Goal: Transaction & Acquisition: Purchase product/service

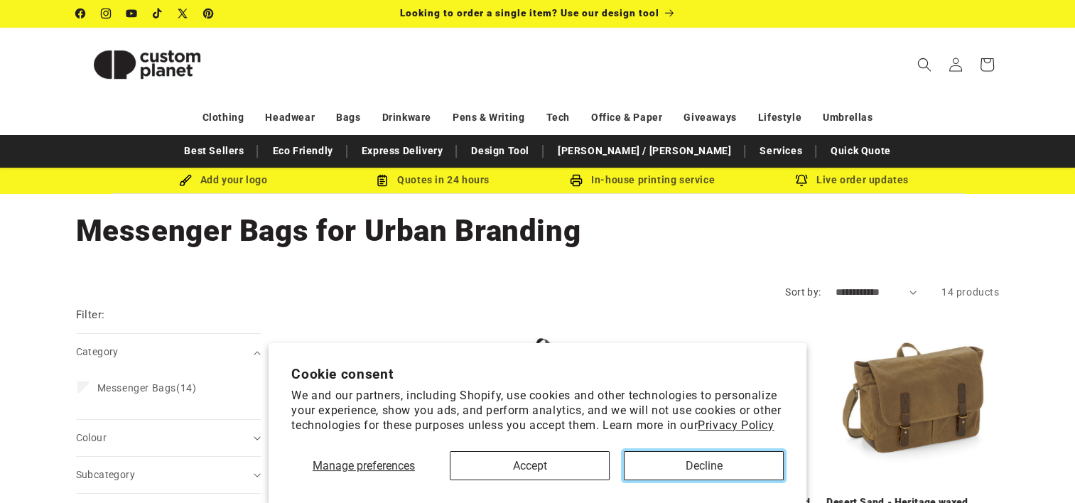
click at [665, 469] on button "Decline" at bounding box center [704, 465] width 160 height 29
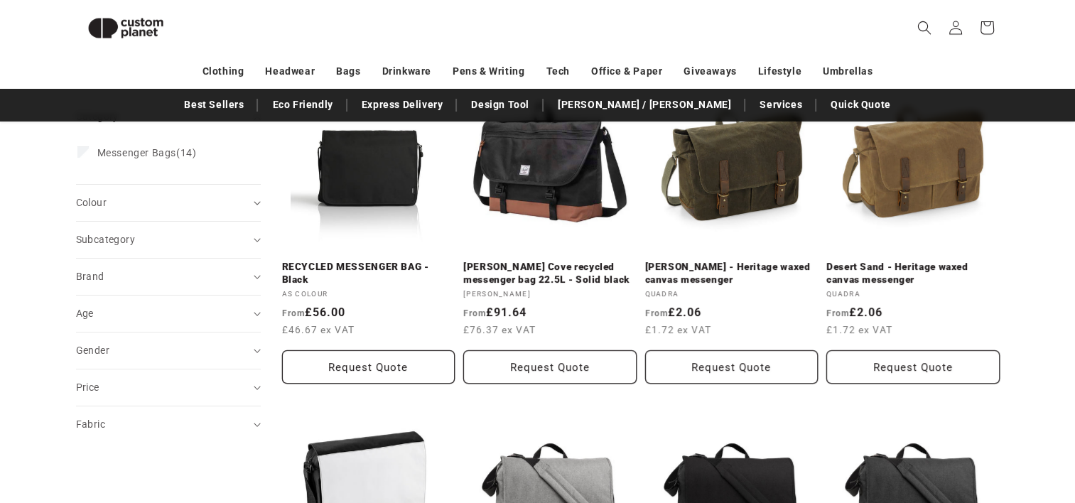
scroll to position [218, 0]
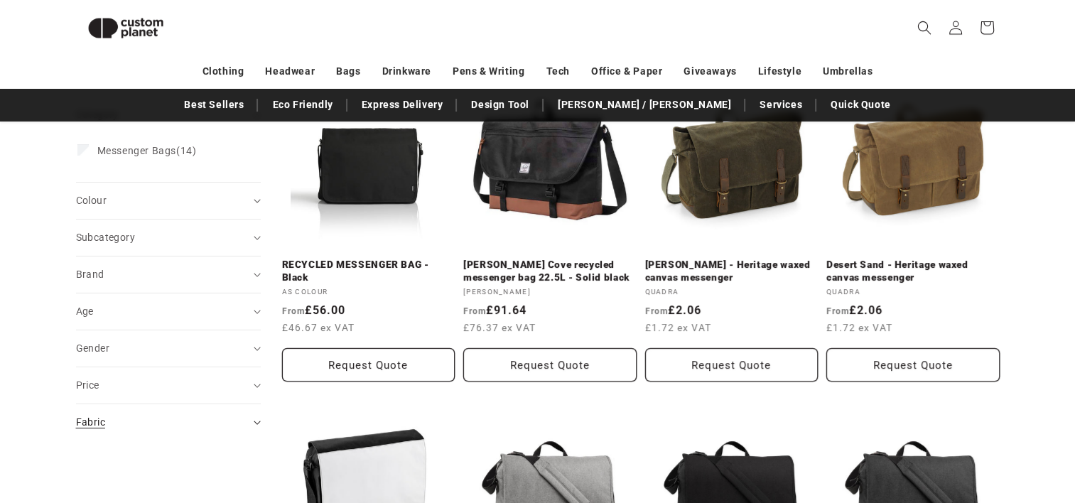
click at [119, 424] on div "Fabric (0)" at bounding box center [162, 422] width 173 height 15
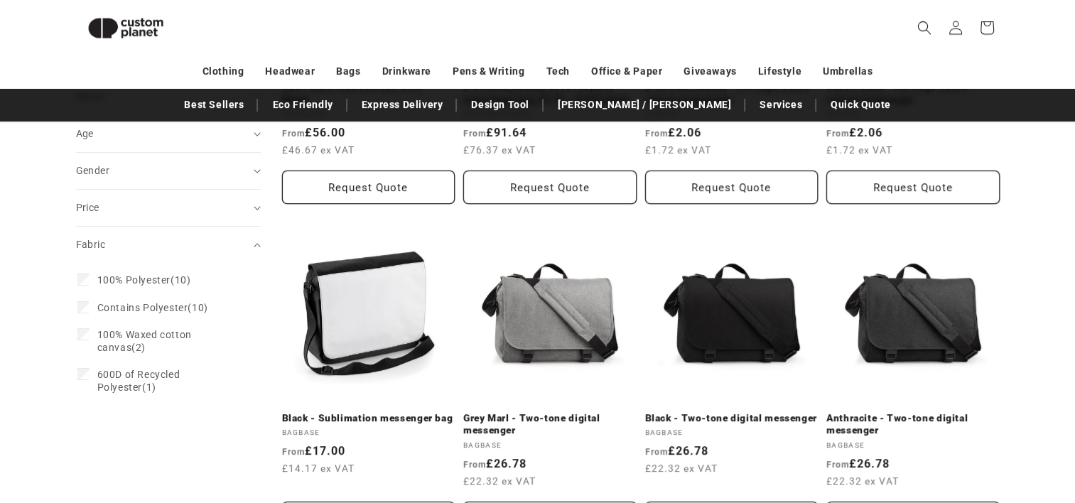
scroll to position [395, 0]
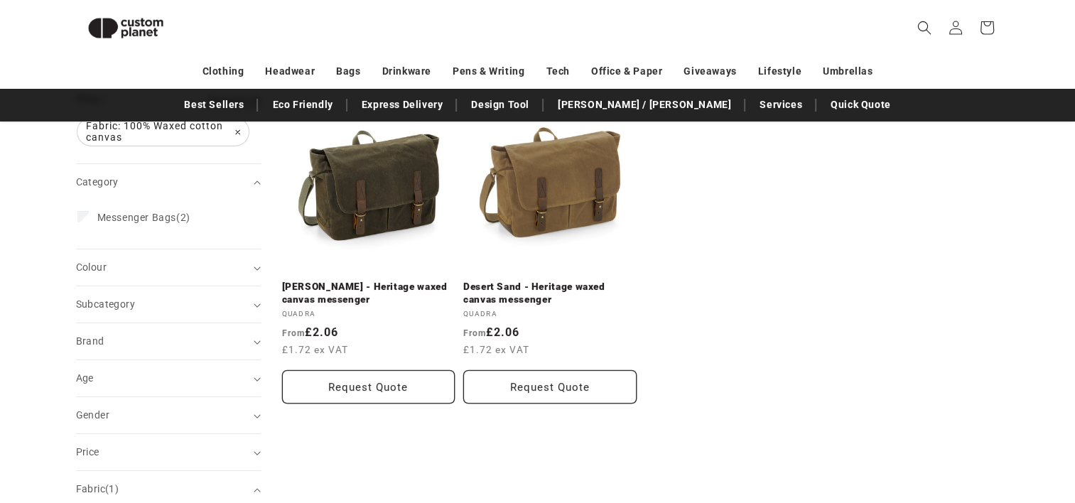
scroll to position [196, 0]
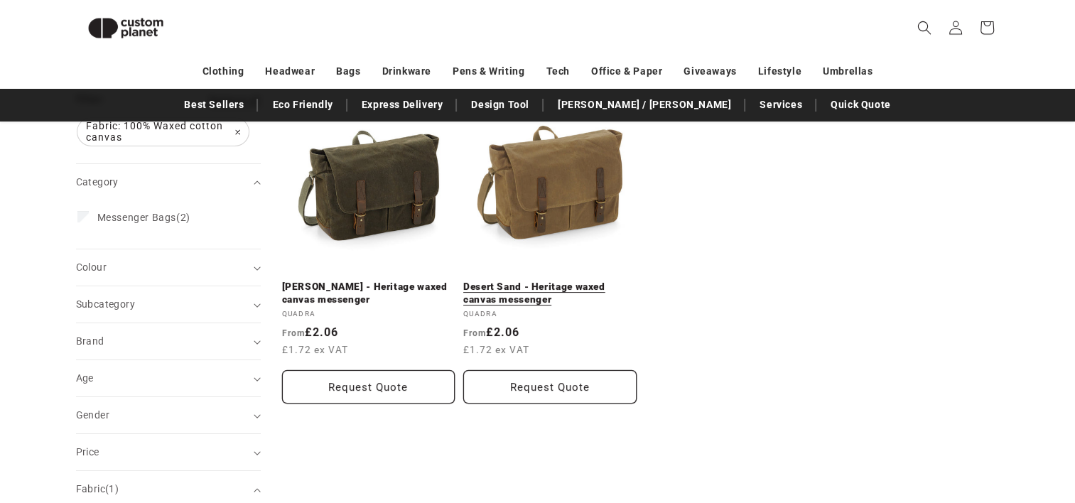
click at [566, 281] on link "Desert Sand - Heritage waxed canvas messenger" at bounding box center [549, 293] width 173 height 25
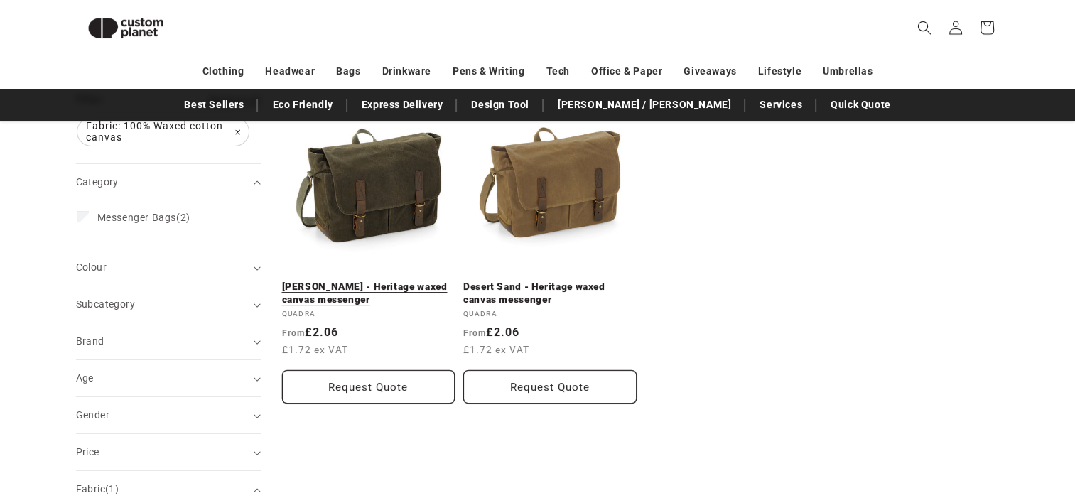
click at [370, 281] on link "Olive Green - Heritage waxed canvas messenger" at bounding box center [368, 293] width 173 height 25
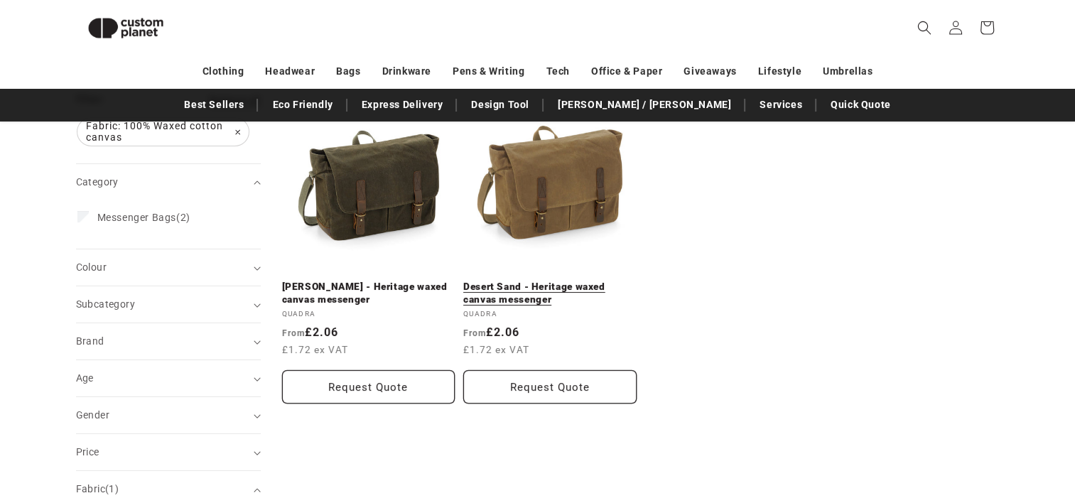
click at [556, 281] on link "Desert Sand - Heritage waxed canvas messenger" at bounding box center [549, 293] width 173 height 25
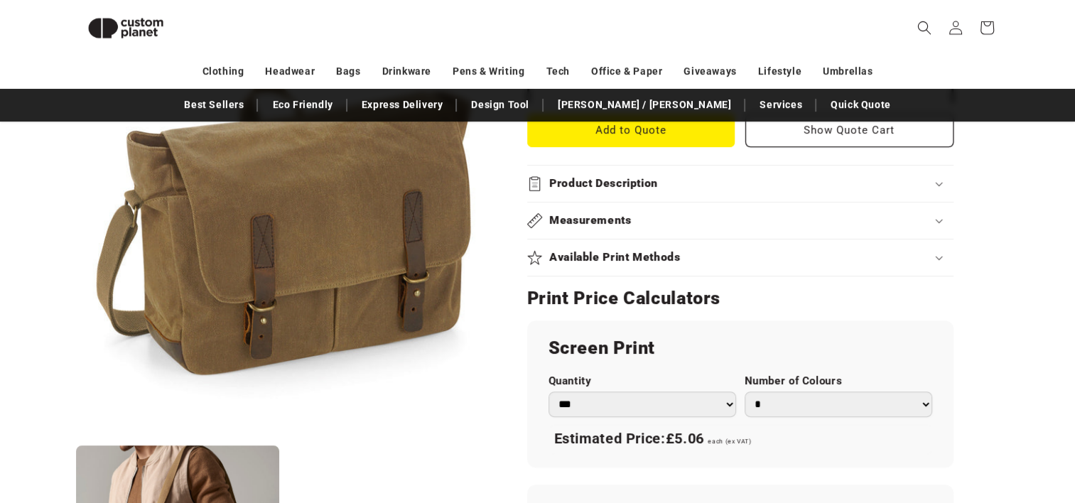
scroll to position [624, 0]
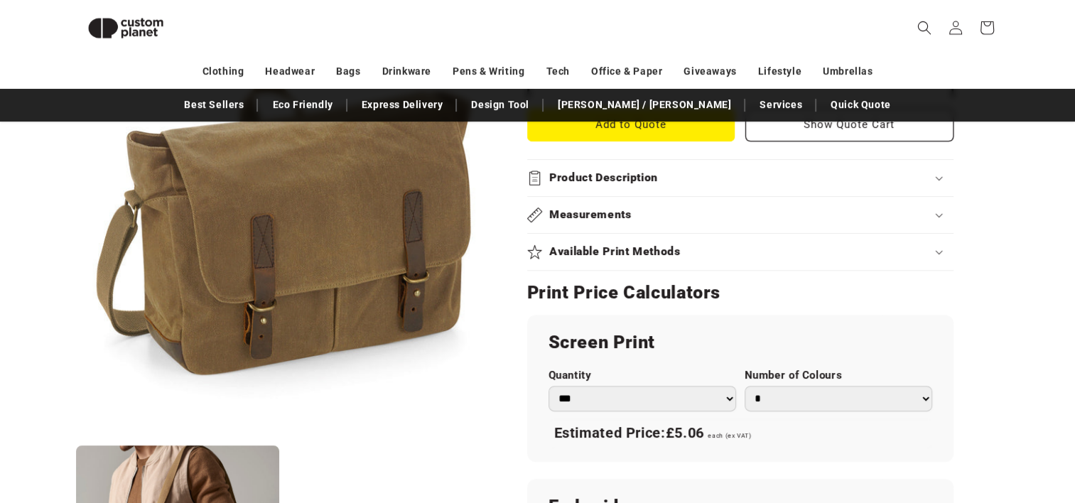
click at [653, 247] on h2 "Available Print Methods" at bounding box center [614, 251] width 131 height 15
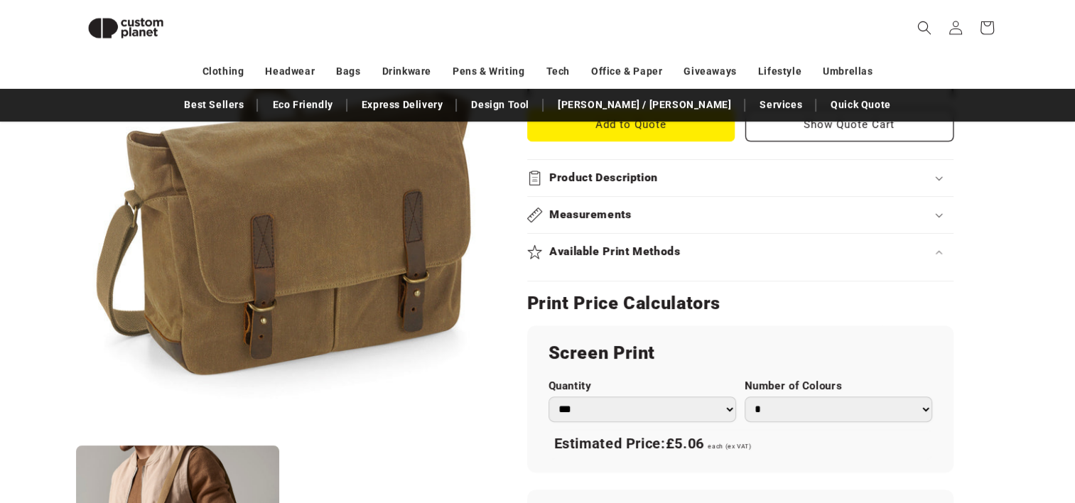
click at [653, 247] on h2 "Available Print Methods" at bounding box center [614, 251] width 131 height 15
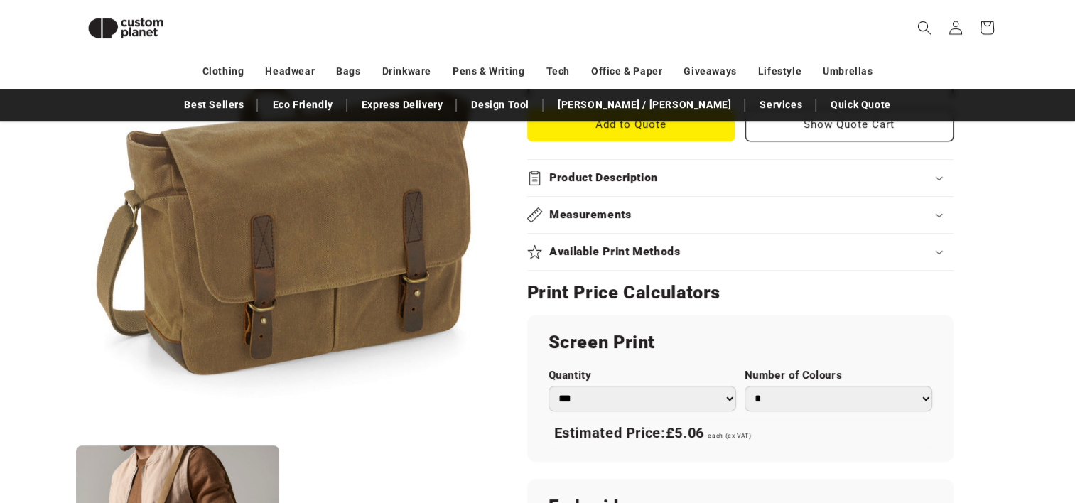
click at [653, 247] on h2 "Available Print Methods" at bounding box center [614, 251] width 131 height 15
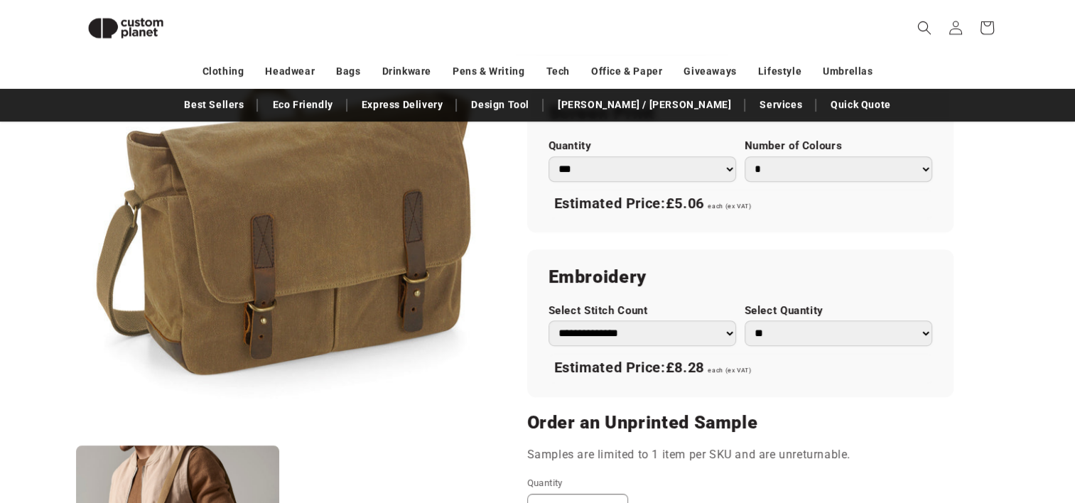
scroll to position [858, 0]
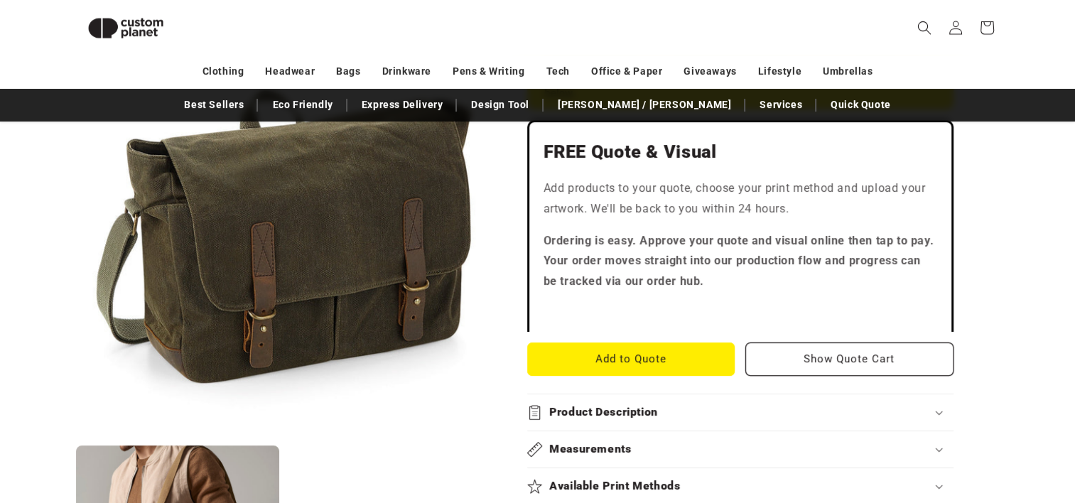
scroll to position [390, 0]
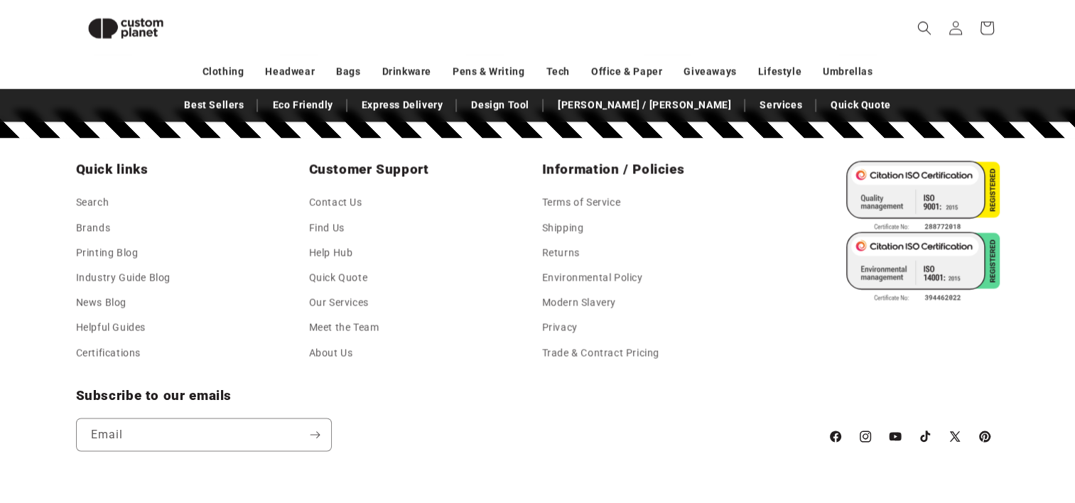
scroll to position [2576, 0]
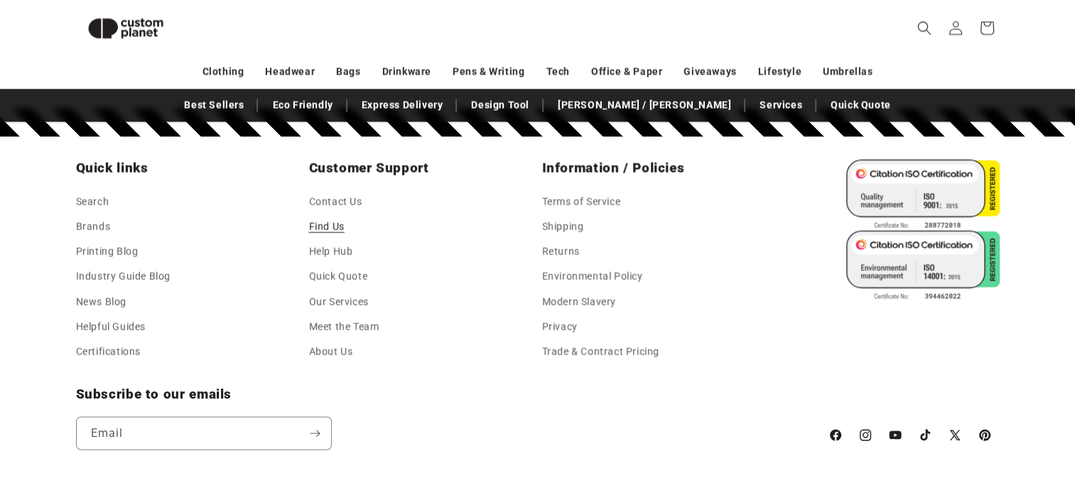
click at [334, 221] on link "Find Us" at bounding box center [327, 226] width 36 height 25
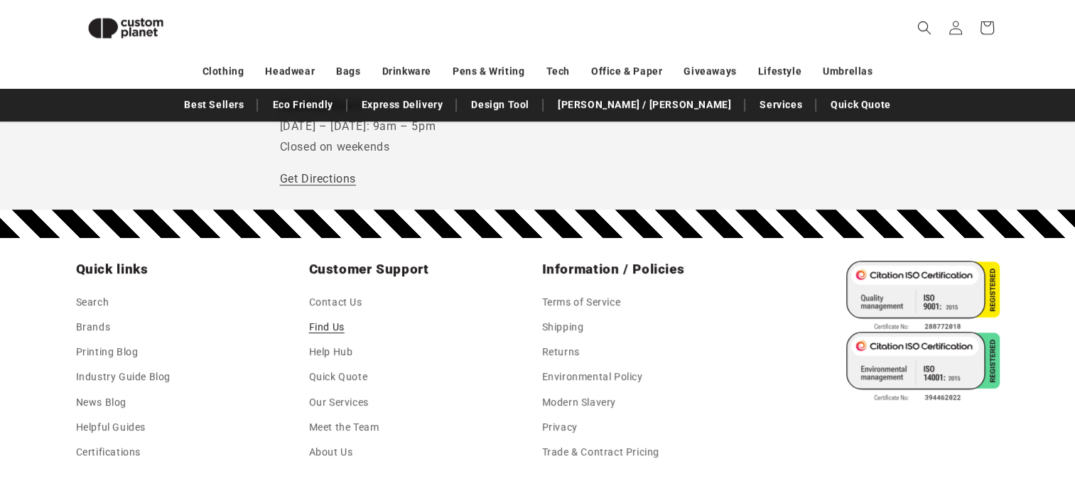
scroll to position [712, 0]
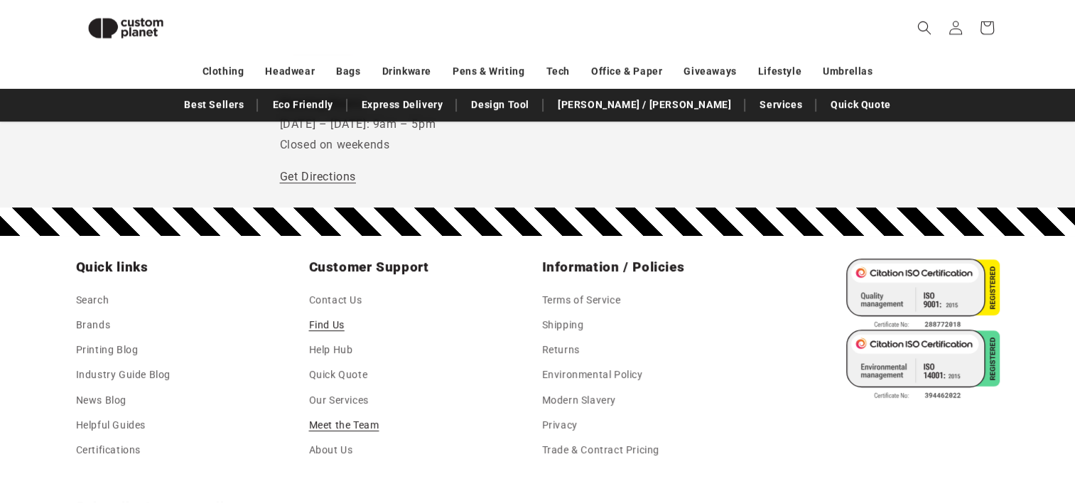
click at [330, 420] on link "Meet the Team" at bounding box center [344, 425] width 70 height 25
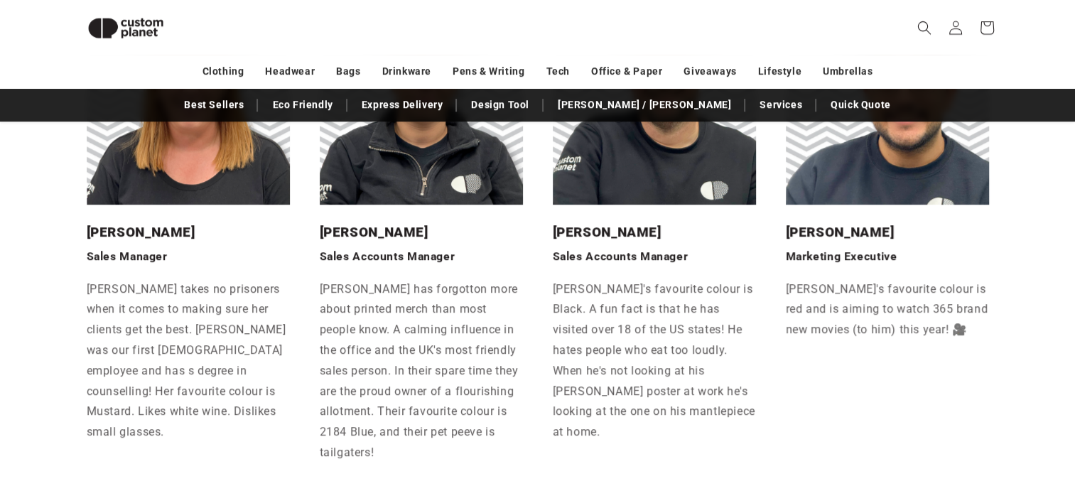
scroll to position [919, 0]
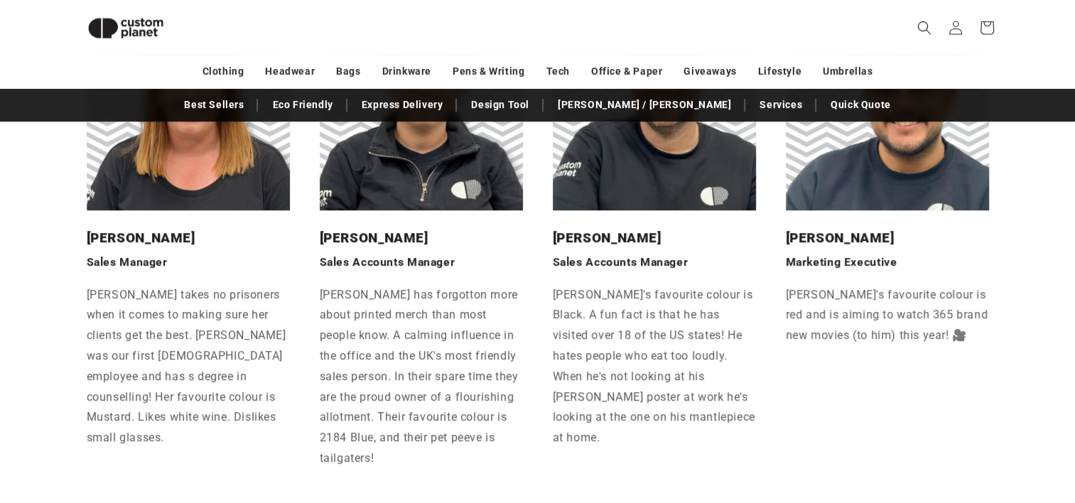
click at [45, 406] on div "Sales Holly Sales Manager Holly takes no prisoners when it comes to making sure…" at bounding box center [537, 216] width 994 height 589
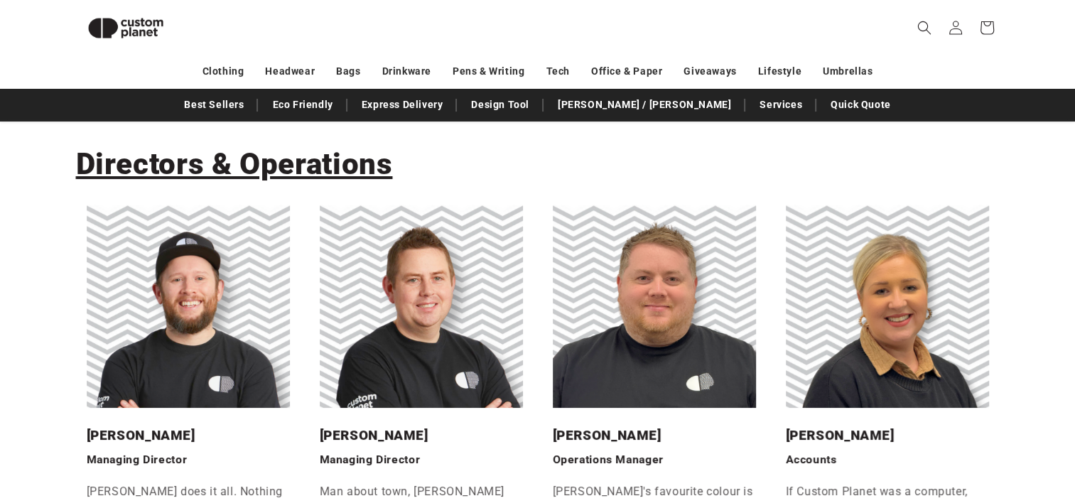
scroll to position [0, 0]
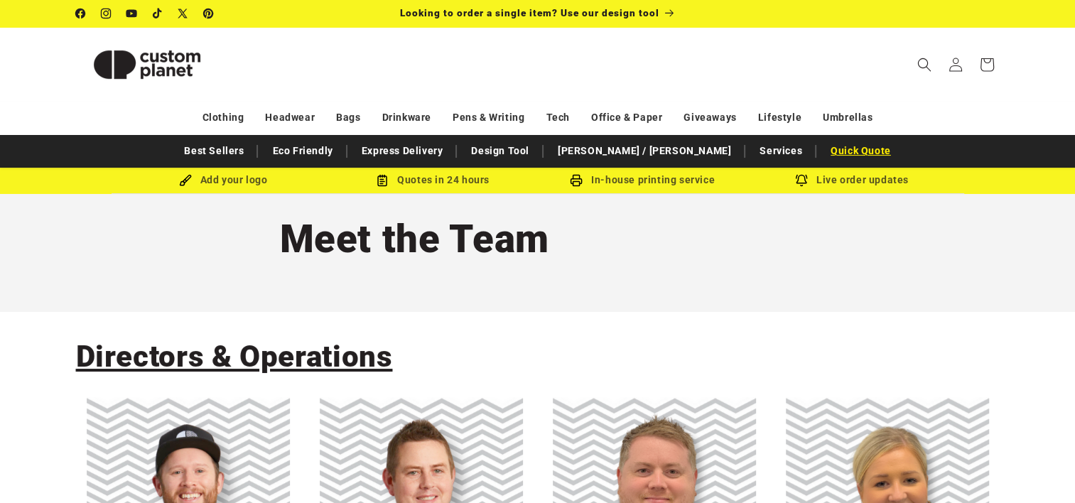
click at [823, 146] on link "Quick Quote" at bounding box center [860, 150] width 75 height 25
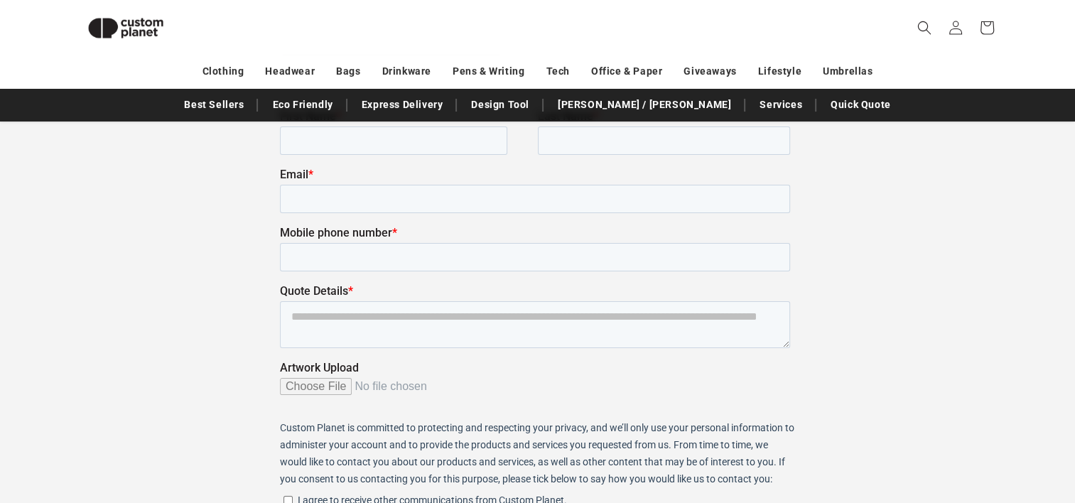
scroll to position [162, 0]
drag, startPoint x: 227, startPoint y: 29, endPoint x: 87, endPoint y: 330, distance: 331.1
click at [87, 330] on section "Quick Quote" at bounding box center [537, 349] width 1075 height 673
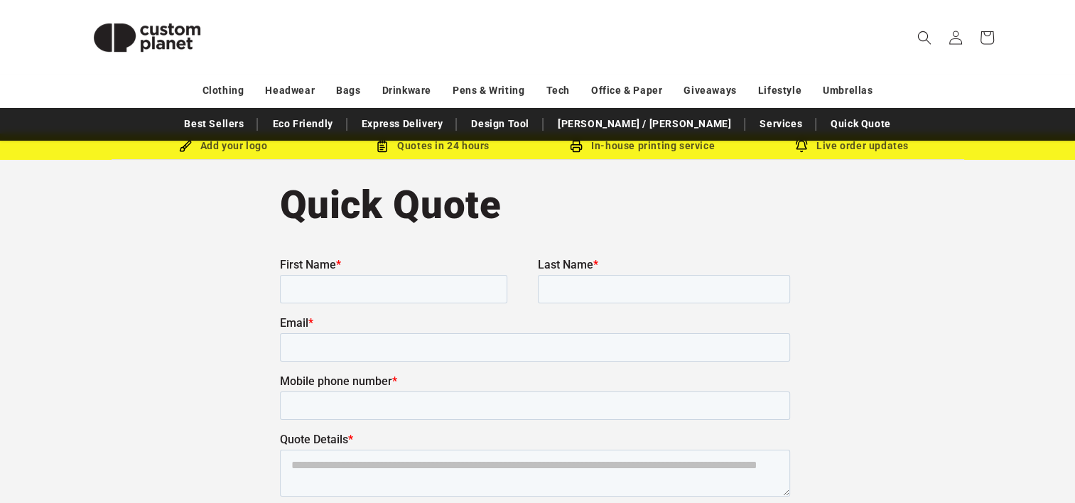
scroll to position [0, 0]
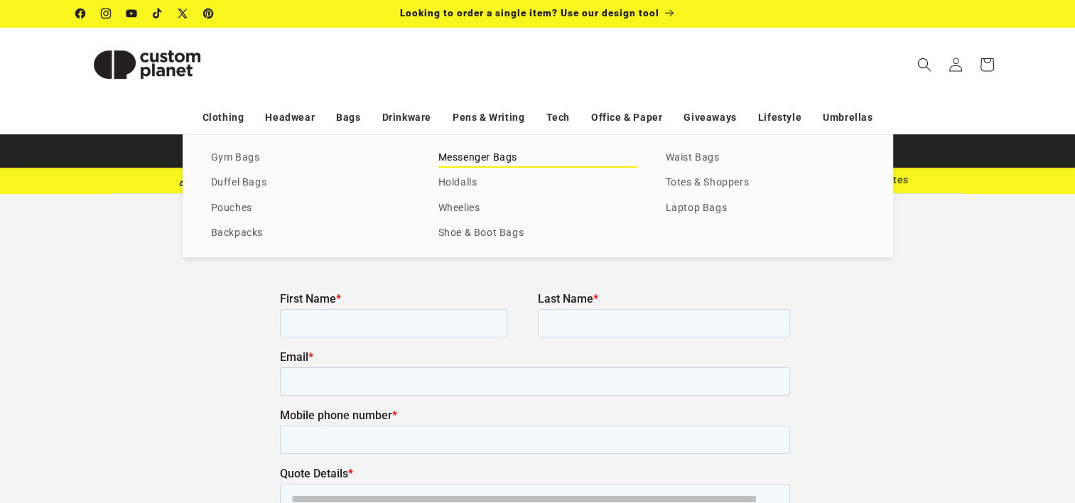
click at [452, 153] on link "Messenger Bags" at bounding box center [537, 157] width 199 height 19
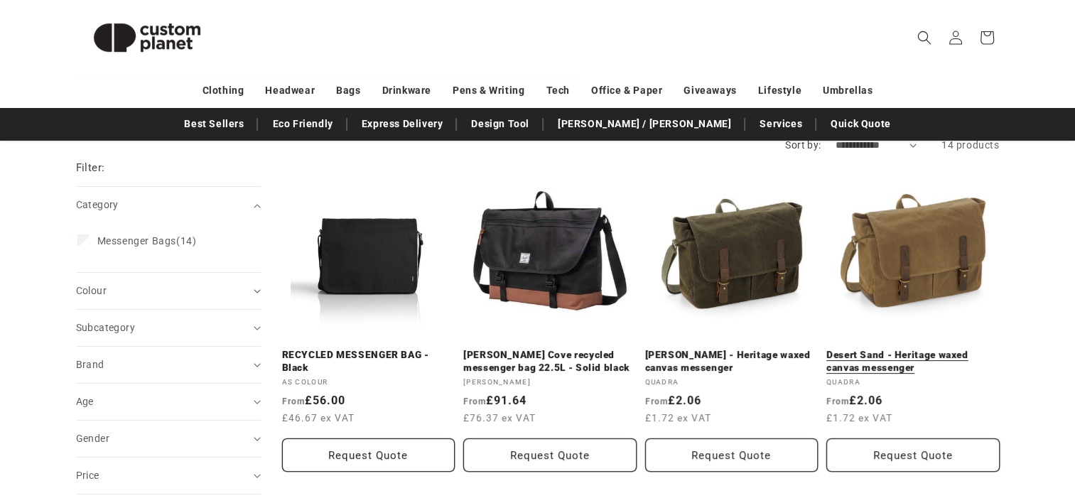
scroll to position [148, 0]
click at [907, 348] on link "Desert Sand - Heritage waxed canvas messenger" at bounding box center [912, 360] width 173 height 25
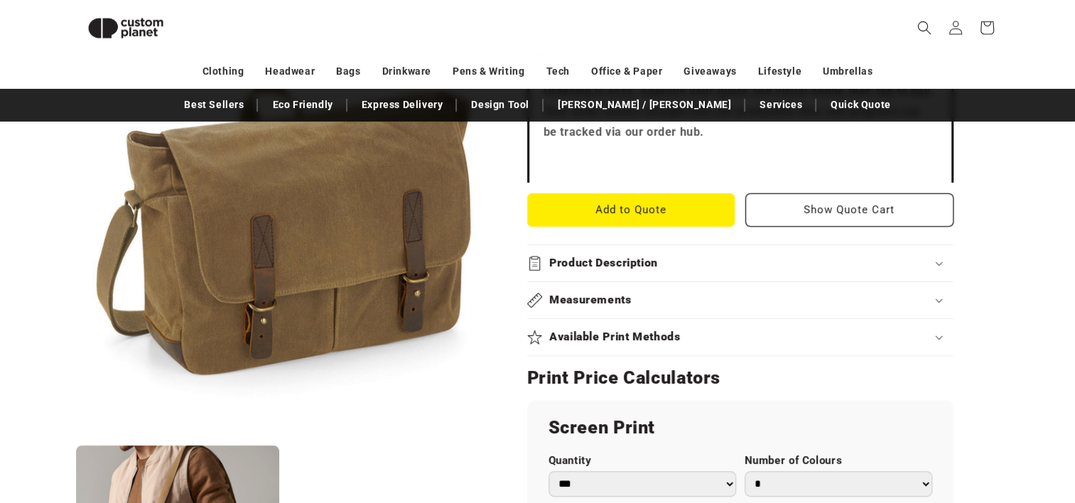
scroll to position [540, 0]
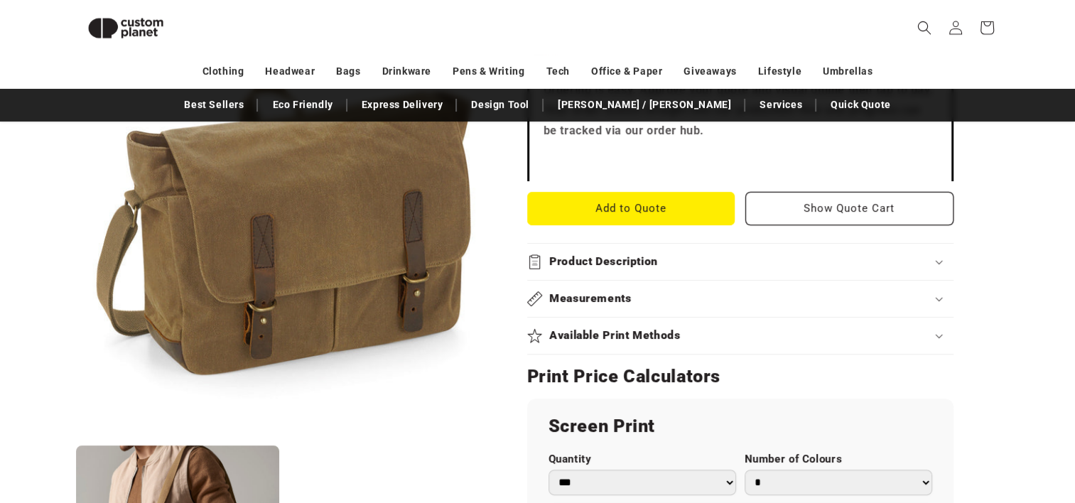
click at [827, 258] on div "Product Description" at bounding box center [740, 261] width 426 height 15
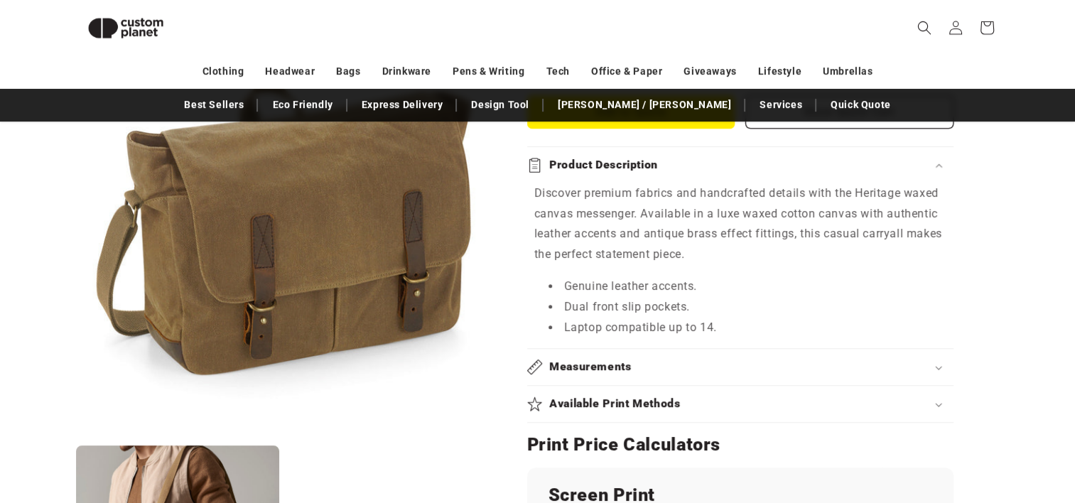
scroll to position [638, 0]
click at [648, 363] on div "Measurements" at bounding box center [740, 365] width 426 height 15
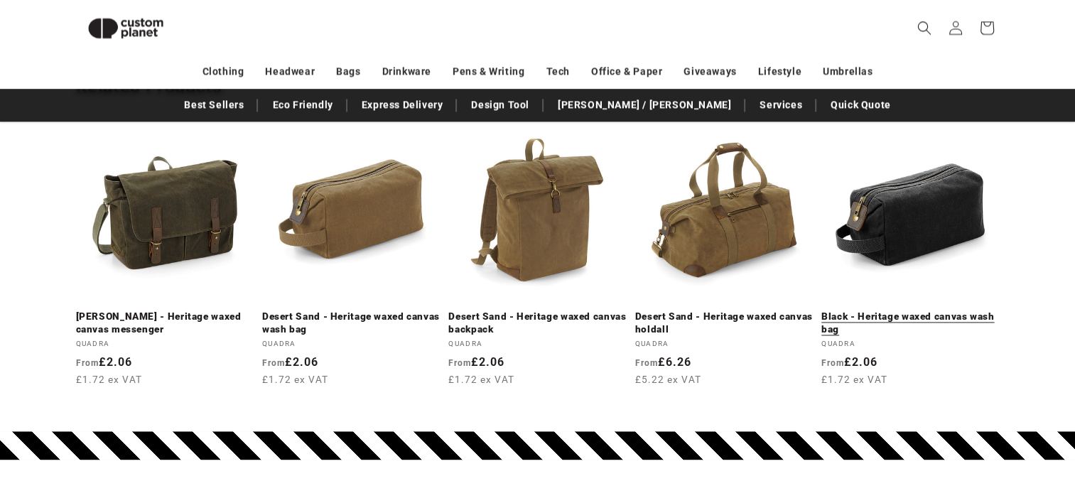
scroll to position [2120, 0]
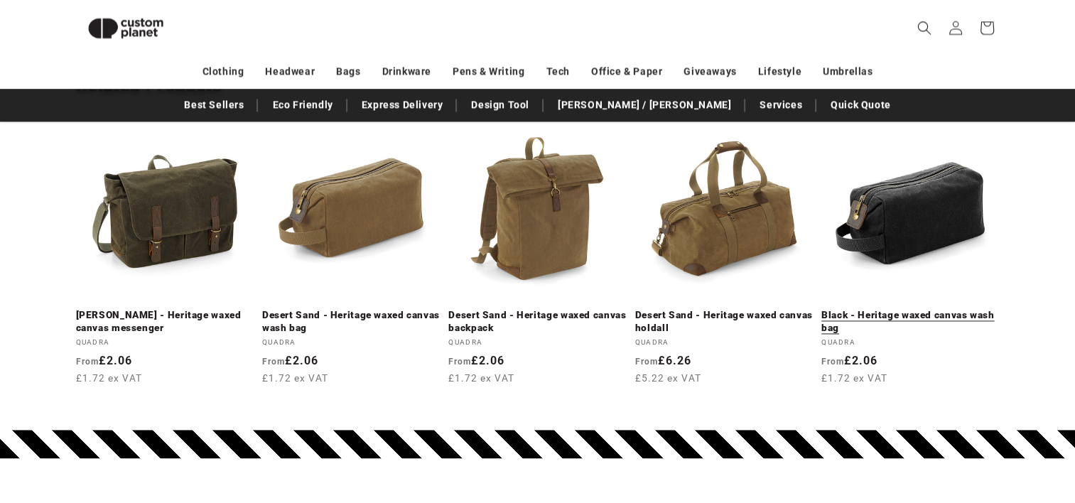
click at [855, 309] on link "Black - Heritage waxed canvas wash bag" at bounding box center [910, 321] width 178 height 25
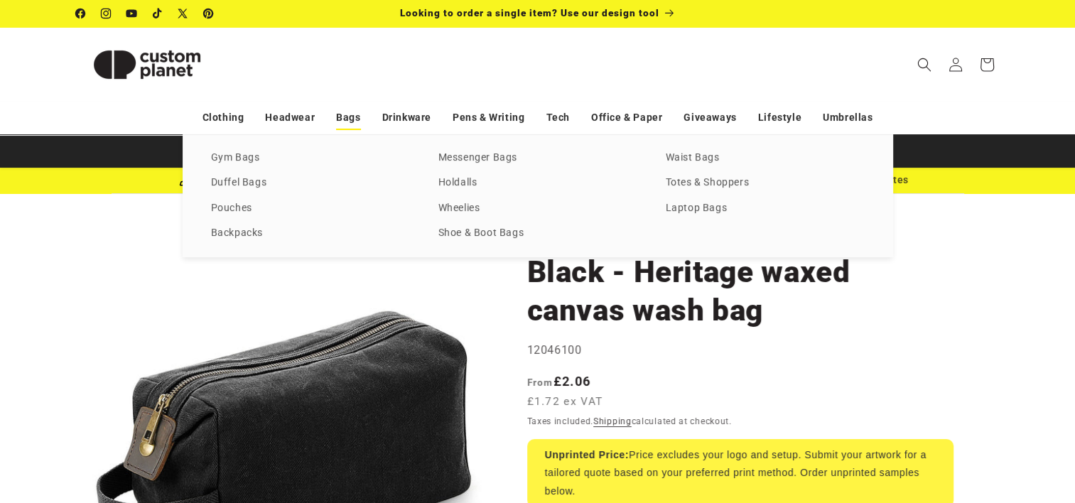
click at [347, 114] on link "Bags" at bounding box center [348, 117] width 24 height 25
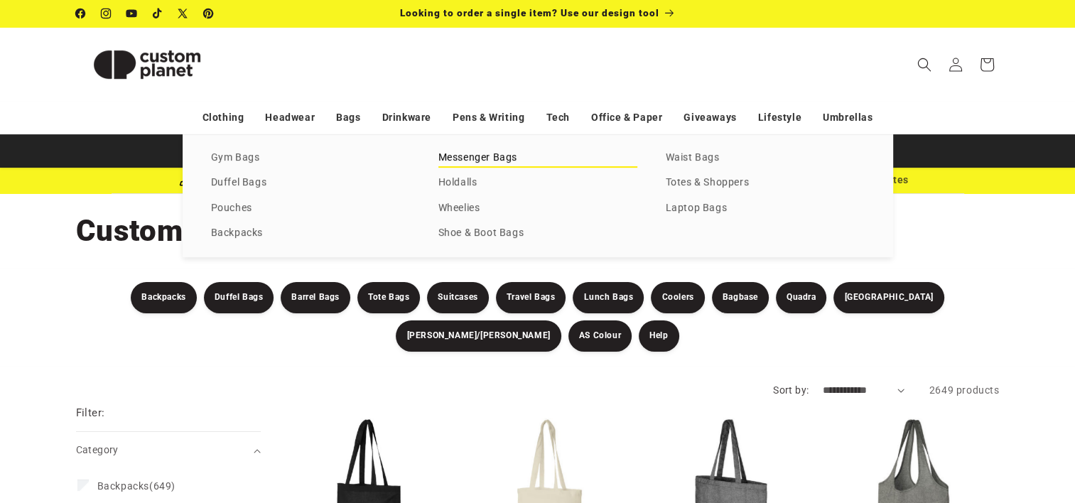
click at [447, 158] on link "Messenger Bags" at bounding box center [537, 157] width 199 height 19
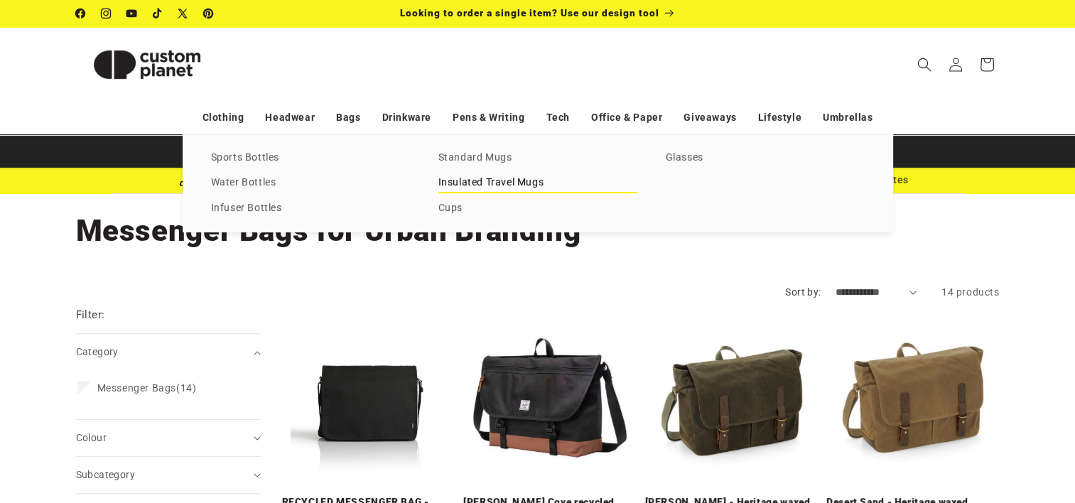
click at [446, 181] on link "Insulated Travel Mugs" at bounding box center [537, 182] width 199 height 19
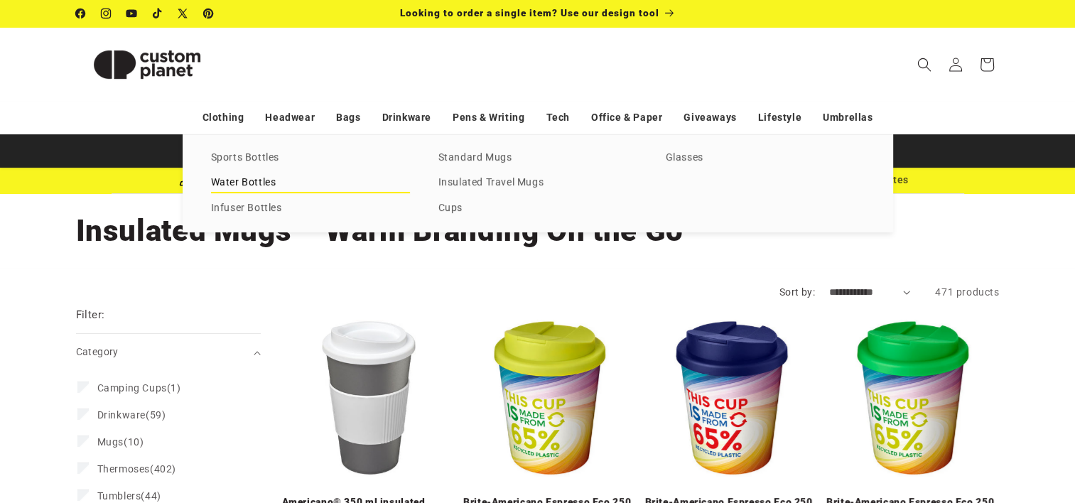
click at [271, 184] on link "Water Bottles" at bounding box center [310, 182] width 199 height 19
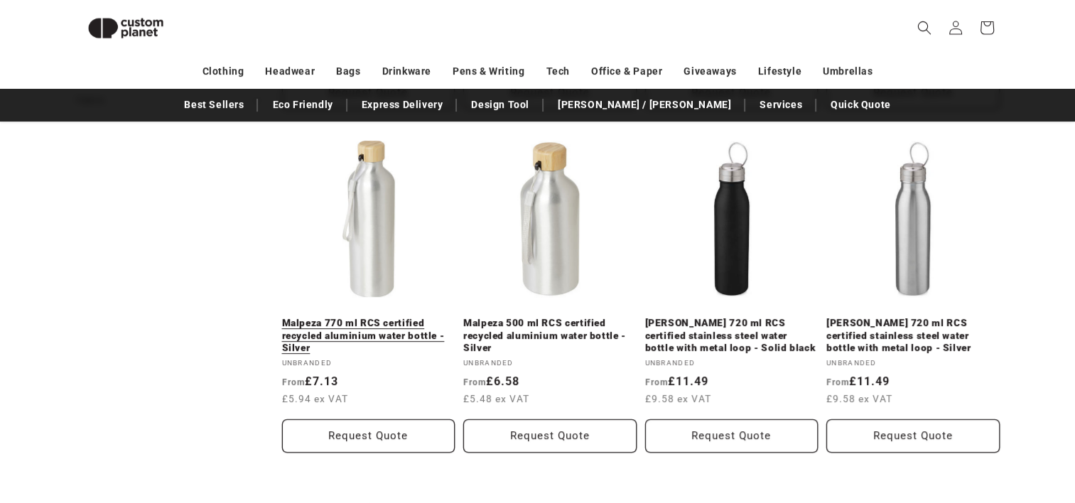
scroll to position [503, 0]
click at [374, 317] on link "Malpeza 770 ml RCS certified recycled aluminium water bottle - Silver" at bounding box center [368, 336] width 173 height 38
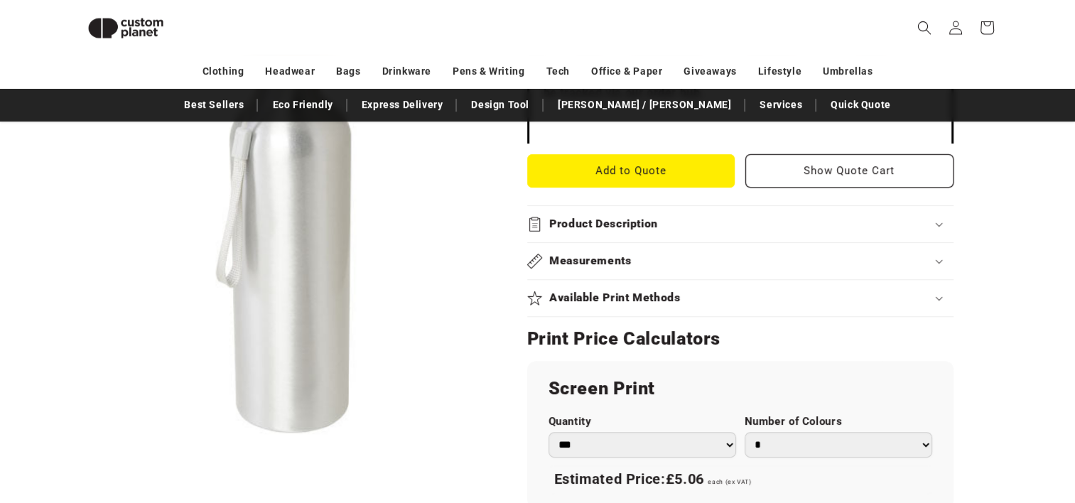
scroll to position [624, 0]
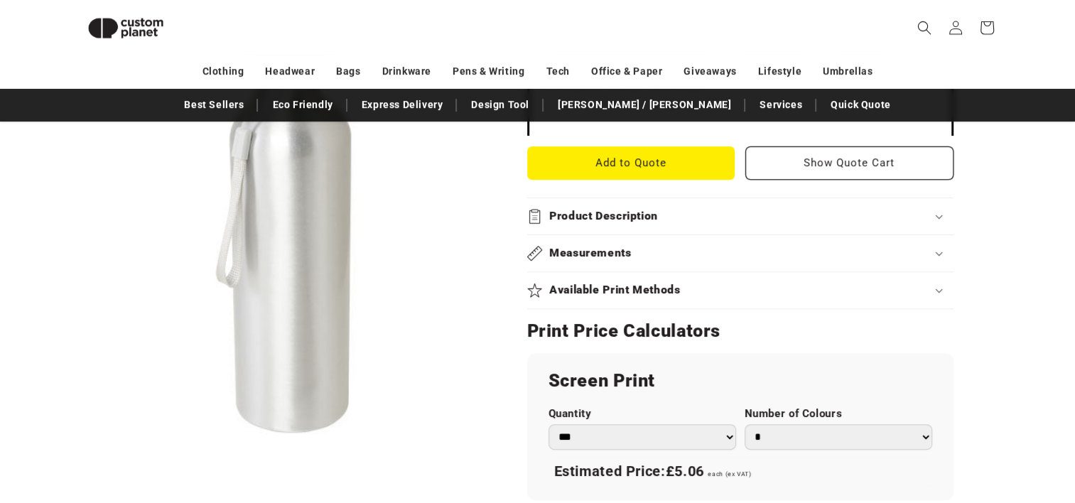
click at [579, 292] on h2 "Available Print Methods" at bounding box center [614, 290] width 131 height 15
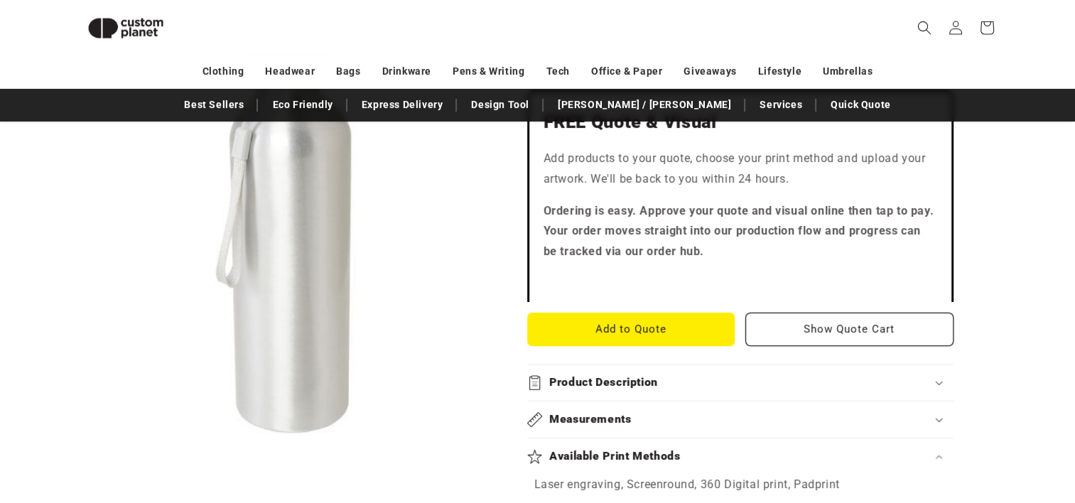
scroll to position [457, 0]
click at [573, 381] on h2 "Product Description" at bounding box center [603, 383] width 109 height 15
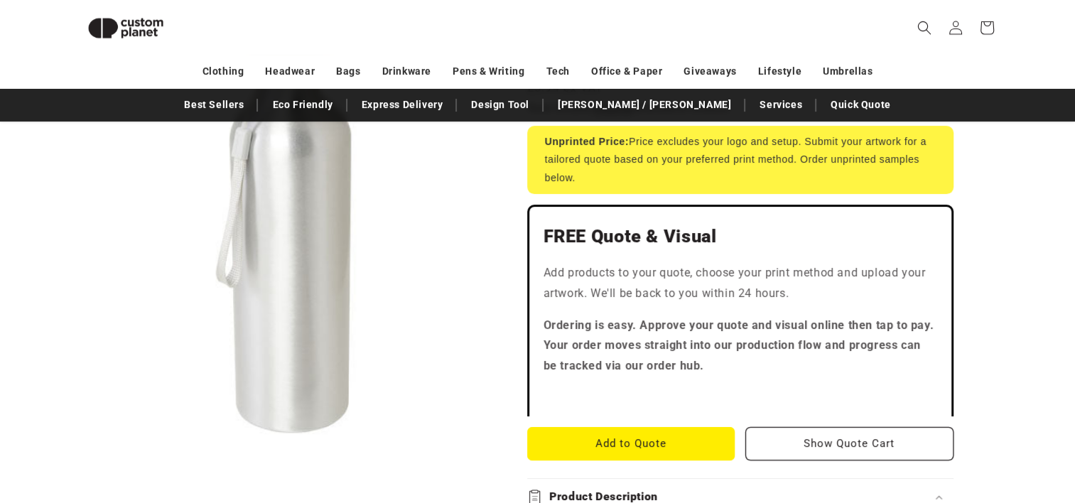
scroll to position [331, 0]
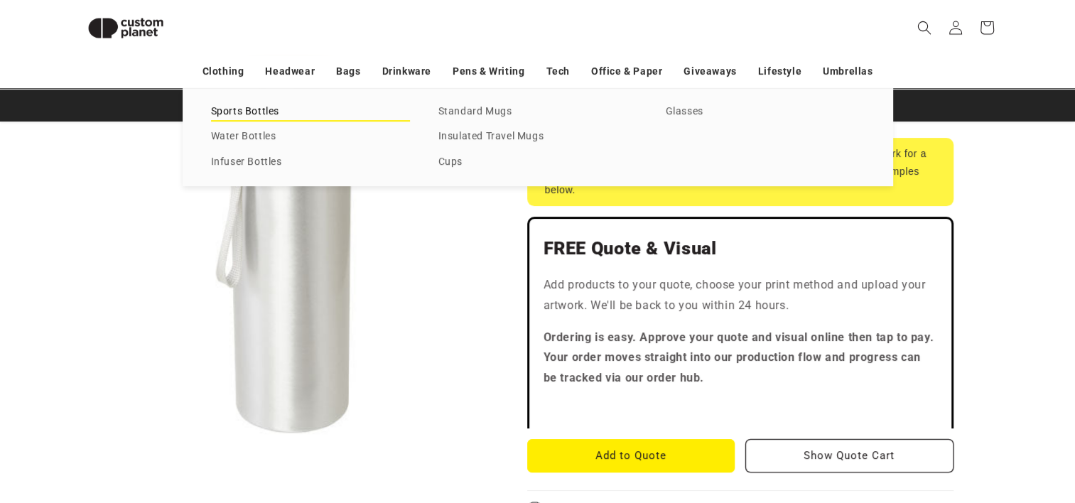
click at [269, 108] on link "Sports Bottles" at bounding box center [310, 111] width 199 height 19
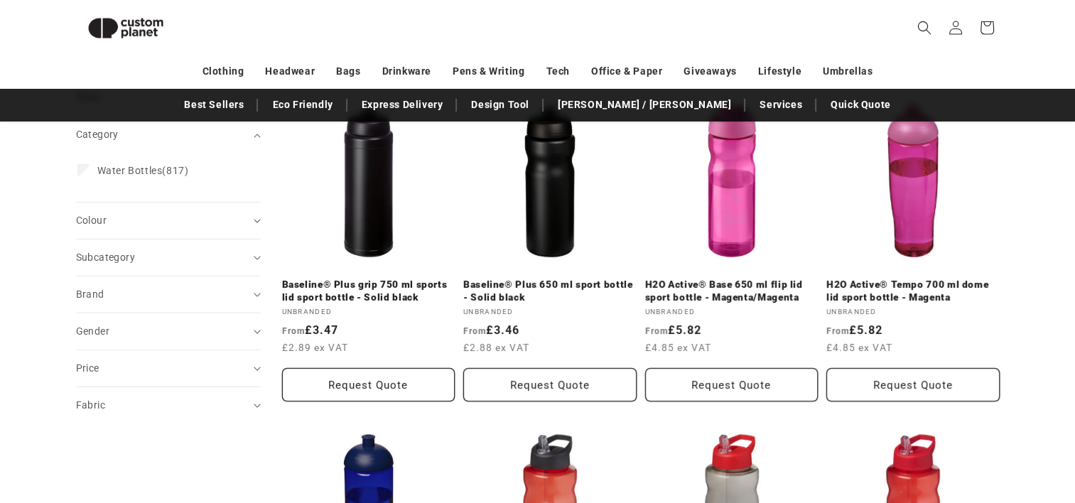
scroll to position [196, 0]
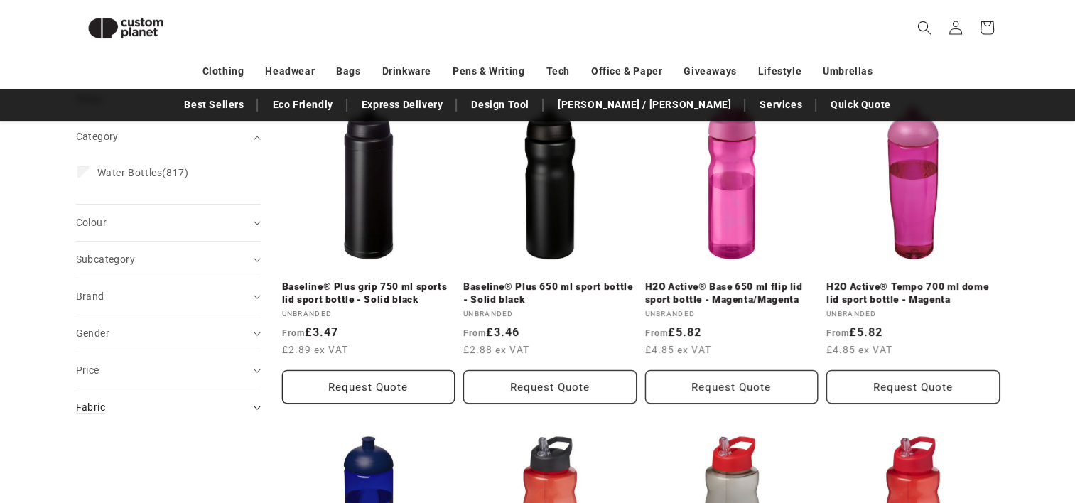
click at [89, 402] on span "Fabric (0)" at bounding box center [90, 406] width 29 height 11
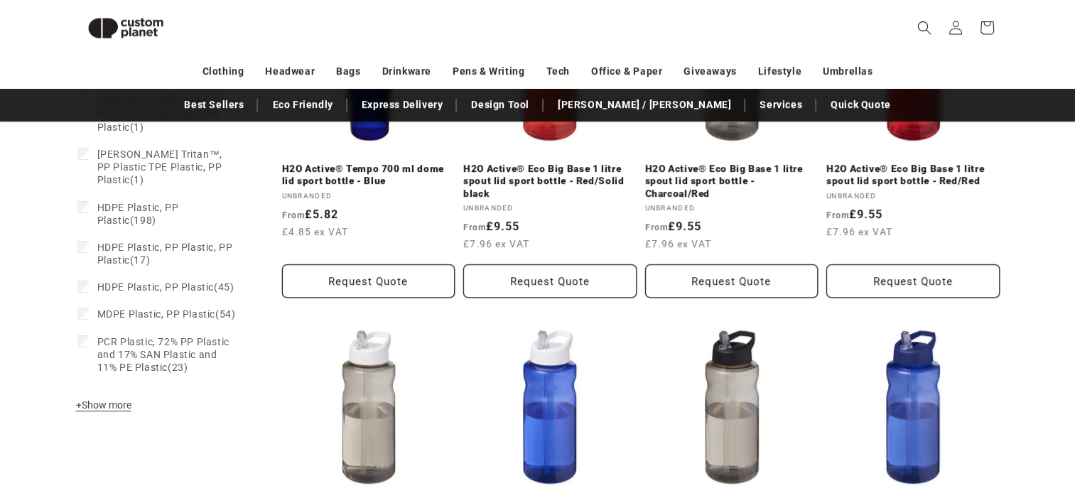
scroll to position [644, 0]
click at [102, 400] on span "+ Show more" at bounding box center [103, 405] width 55 height 11
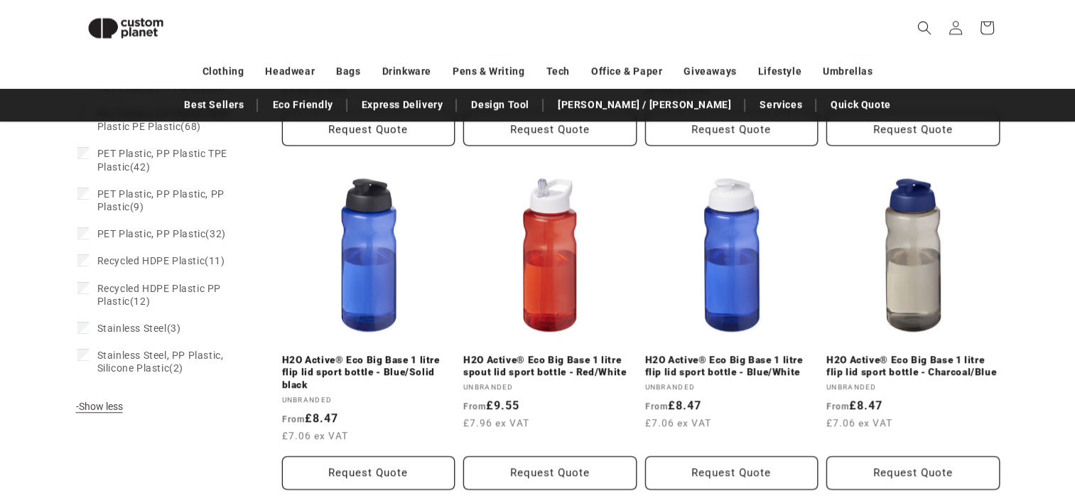
scroll to position [1141, 0]
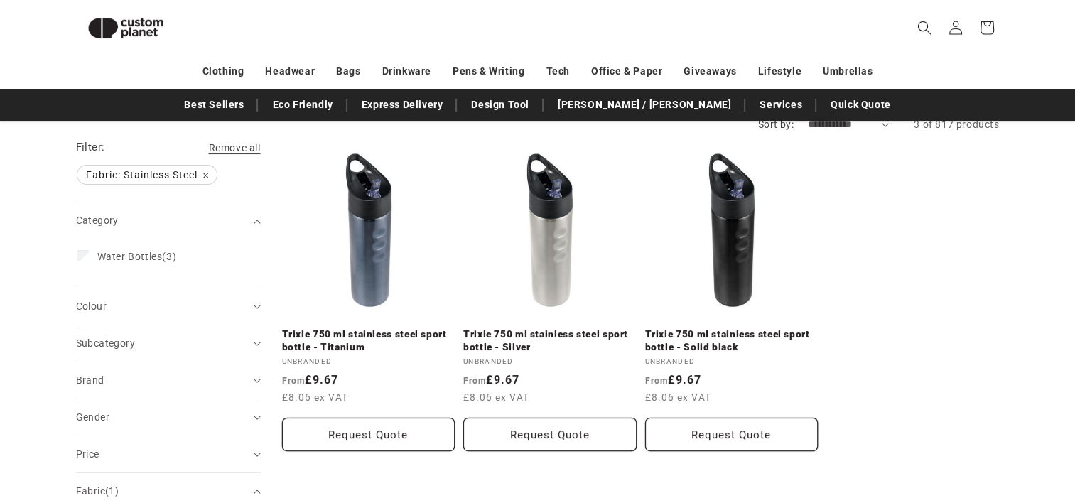
scroll to position [146, 0]
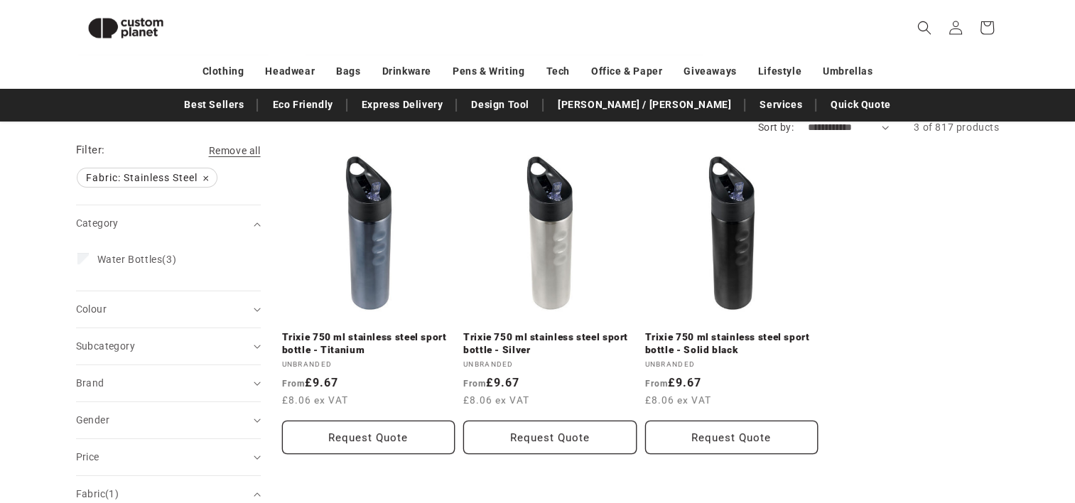
click at [551, 331] on link "Trixie 750 ml stainless steel sport bottle - Silver" at bounding box center [549, 343] width 173 height 25
click at [251, 102] on link "Best Sellers" at bounding box center [214, 104] width 74 height 25
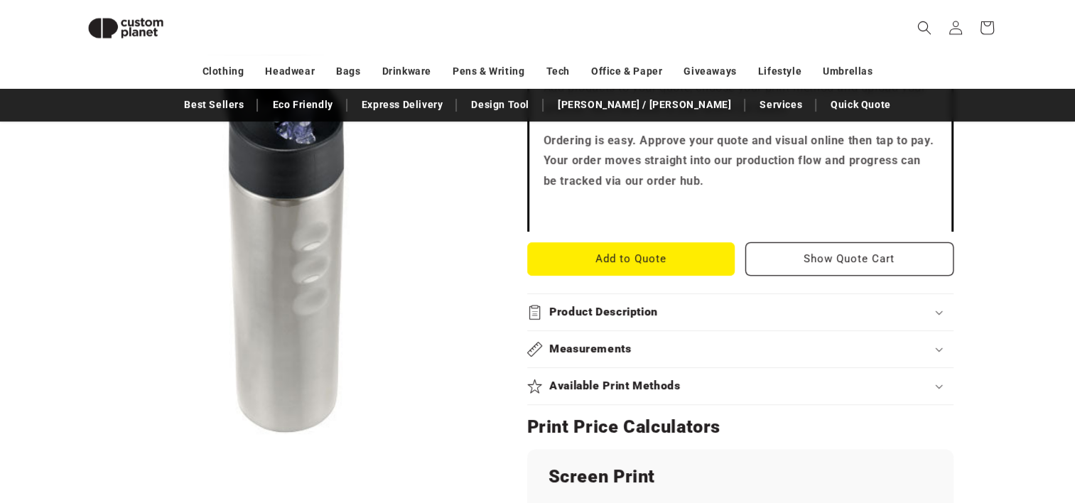
scroll to position [491, 0]
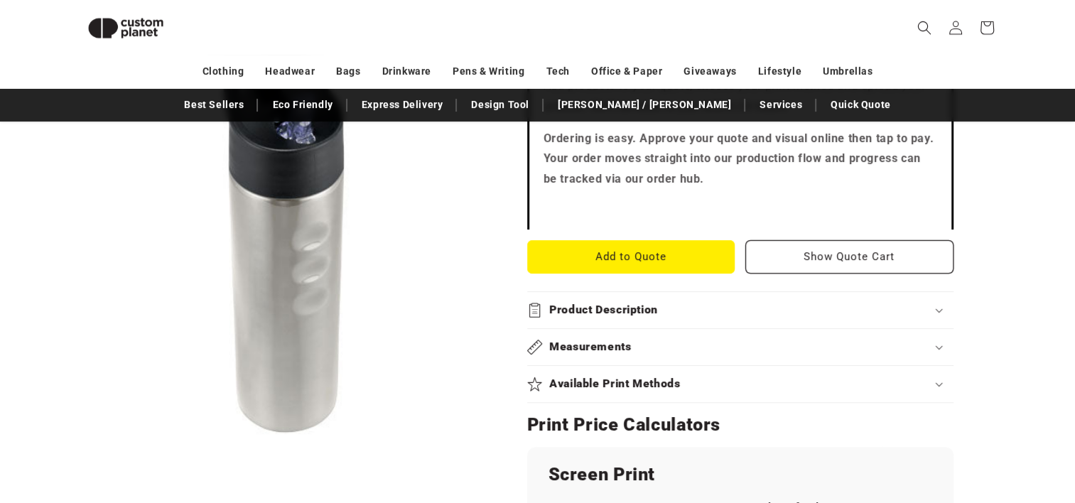
click at [625, 310] on h2 "Product Description" at bounding box center [603, 310] width 109 height 15
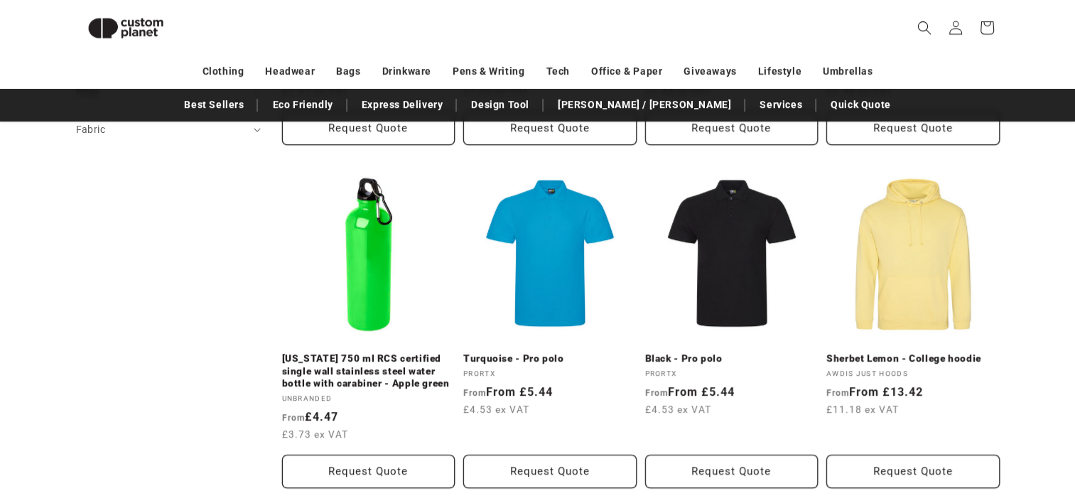
scroll to position [787, 0]
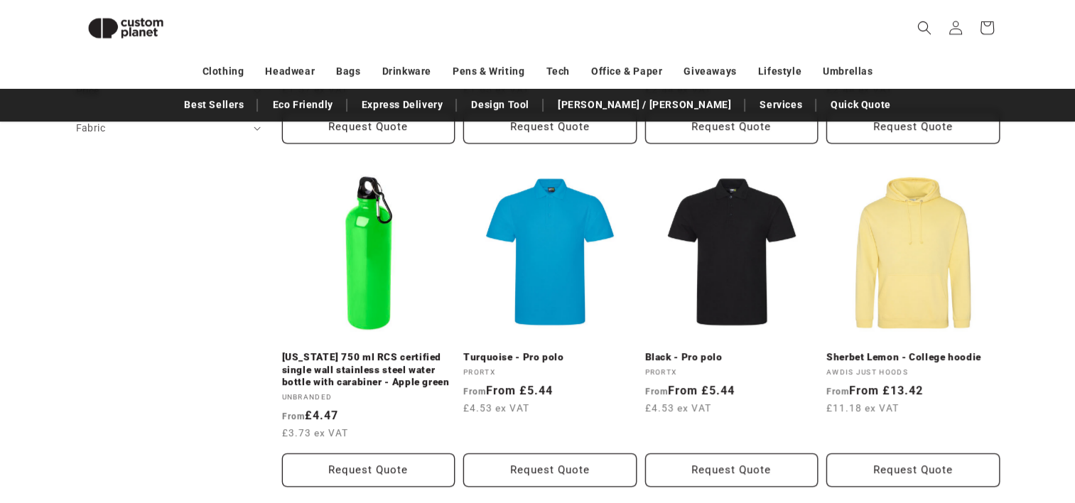
drag, startPoint x: 237, startPoint y: 256, endPoint x: 161, endPoint y: 366, distance: 133.6
click at [161, 366] on aside "Filter: Remove all Category (0) Category Ballpoint Pens (10) Ballpoint Pens (10…" at bounding box center [179, 380] width 206 height 1773
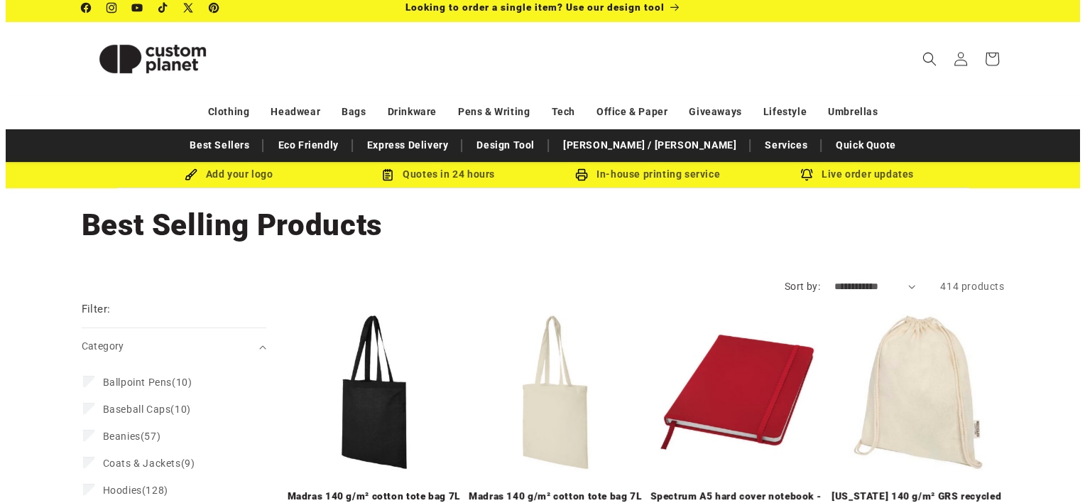
scroll to position [0, 0]
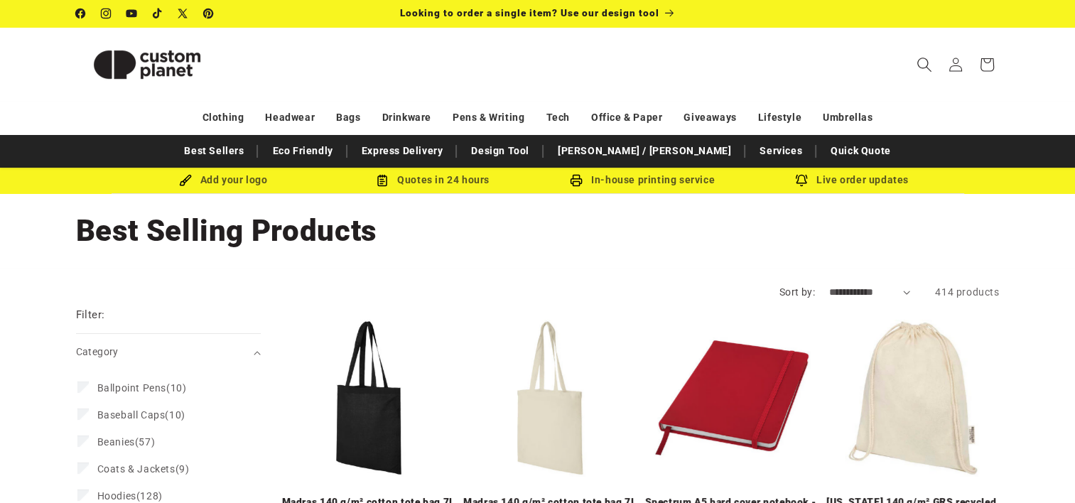
click at [922, 67] on icon "Search" at bounding box center [923, 64] width 15 height 15
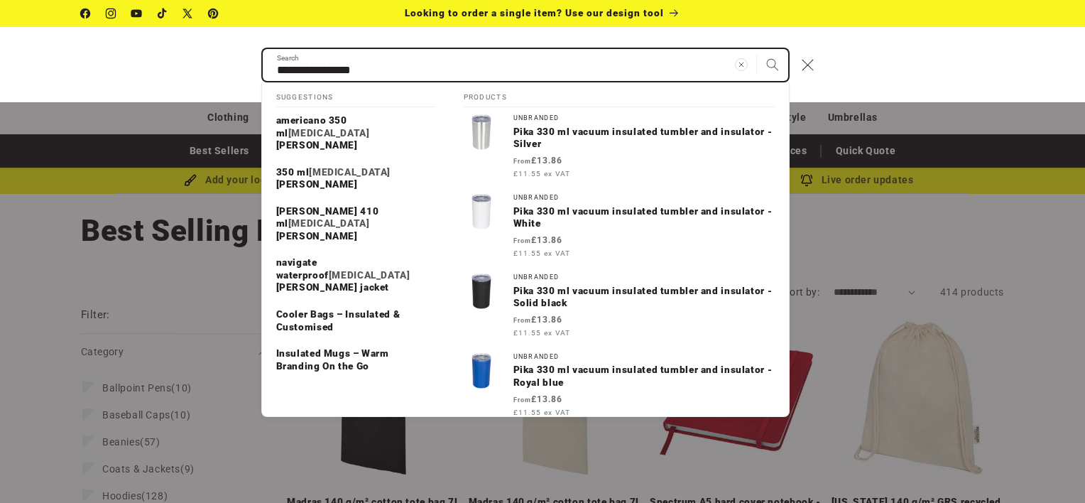
type input "**********"
click at [757, 49] on button "Search" at bounding box center [772, 64] width 31 height 31
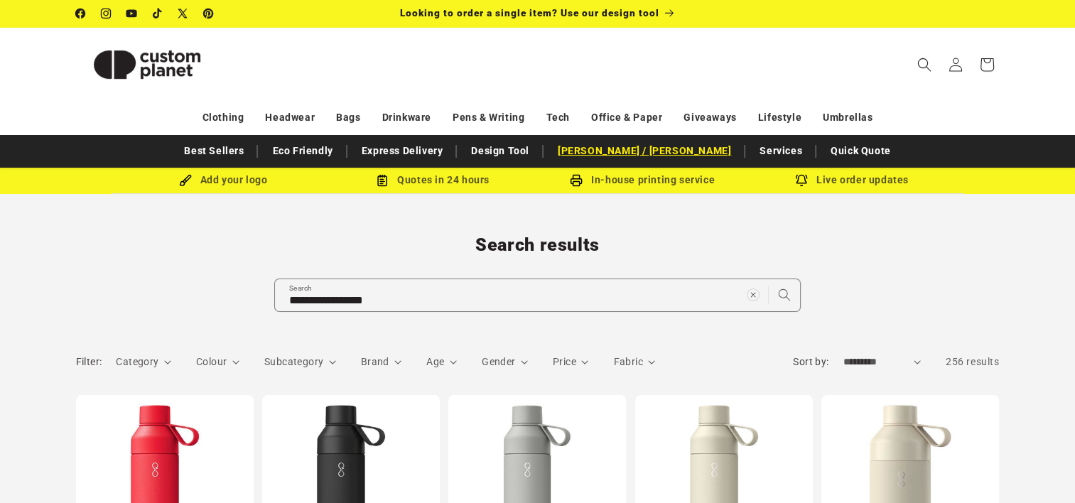
click at [640, 148] on link "[PERSON_NAME] / [PERSON_NAME]" at bounding box center [644, 150] width 188 height 25
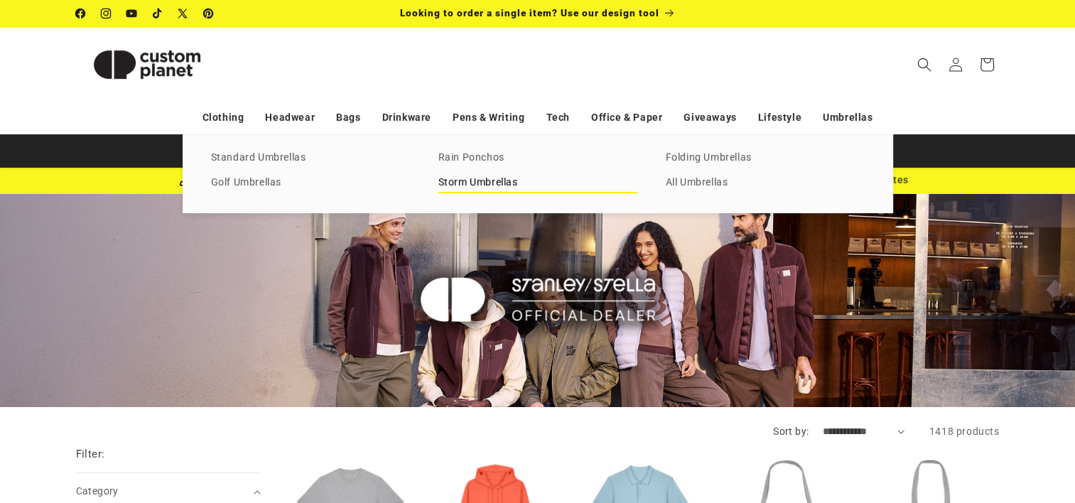
click at [462, 185] on link "Storm Umbrellas" at bounding box center [537, 182] width 199 height 19
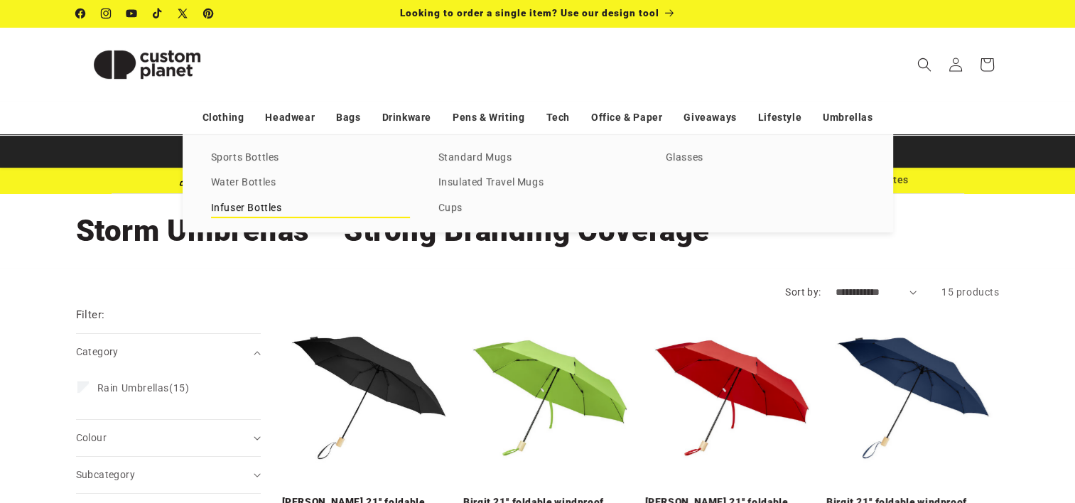
click at [266, 212] on link "Infuser Bottles" at bounding box center [310, 208] width 199 height 19
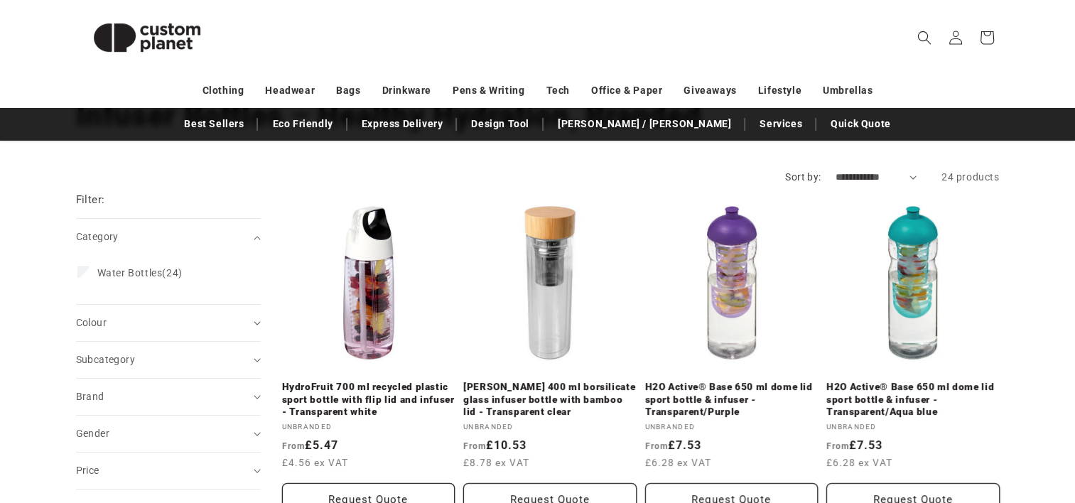
scroll to position [116, 0]
drag, startPoint x: 241, startPoint y: 236, endPoint x: 174, endPoint y: 156, distance: 104.3
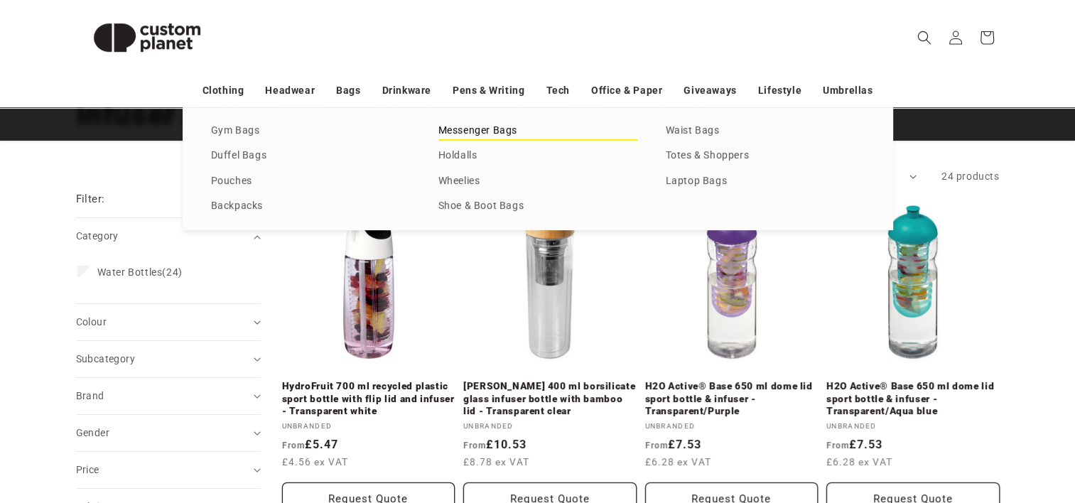
click at [463, 128] on link "Messenger Bags" at bounding box center [537, 130] width 199 height 19
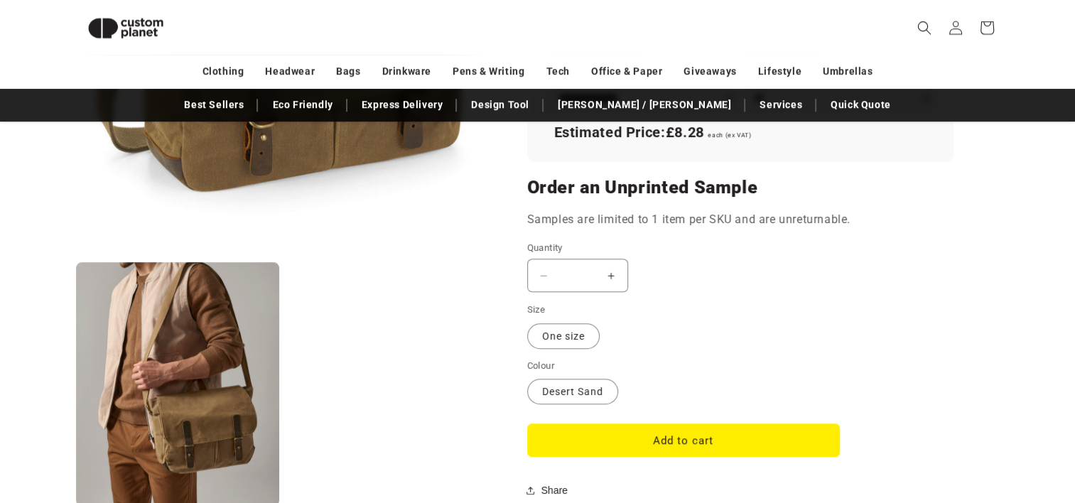
scroll to position [1088, 0]
click at [678, 435] on button "Add to cart" at bounding box center [683, 439] width 313 height 33
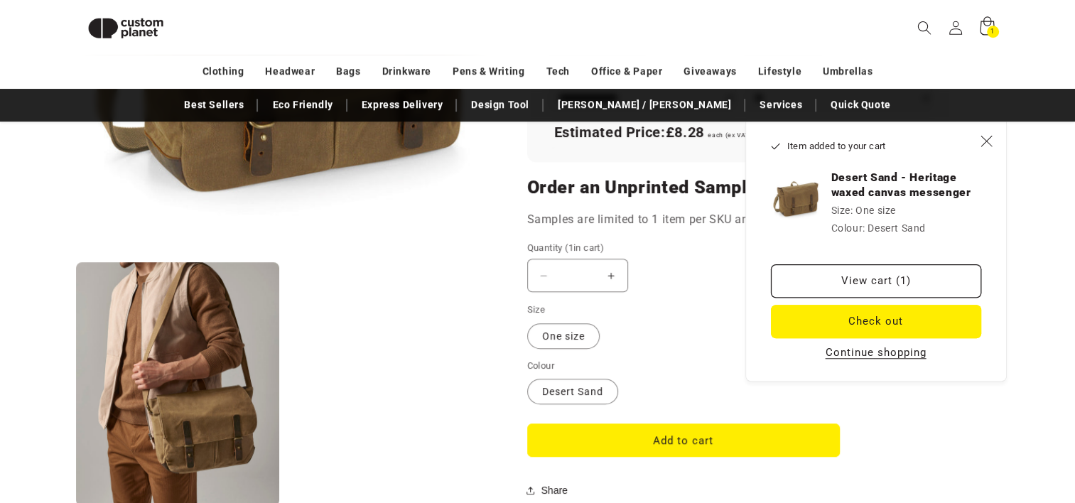
click at [989, 28] on div "1 1 item" at bounding box center [993, 32] width 12 height 12
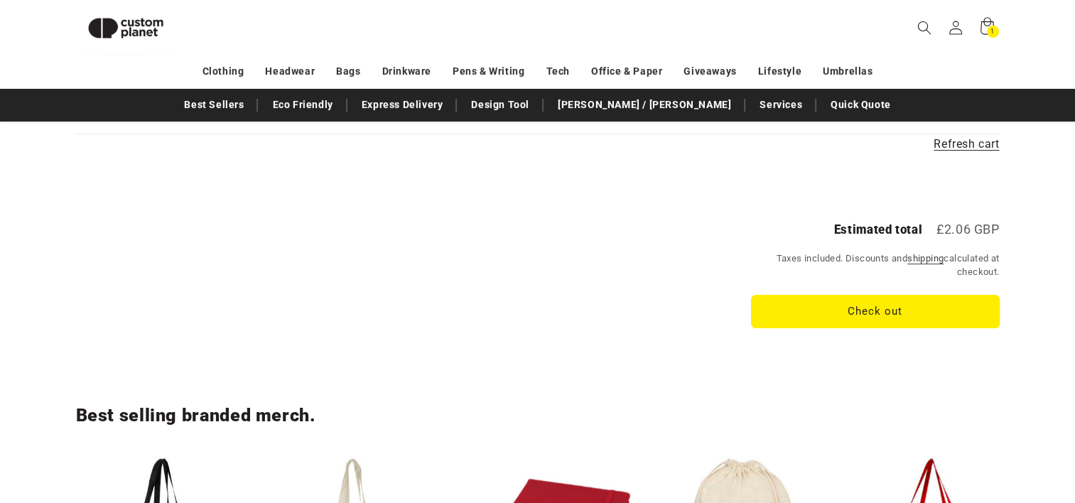
scroll to position [305, 0]
click at [893, 305] on button "Check out" at bounding box center [875, 310] width 249 height 33
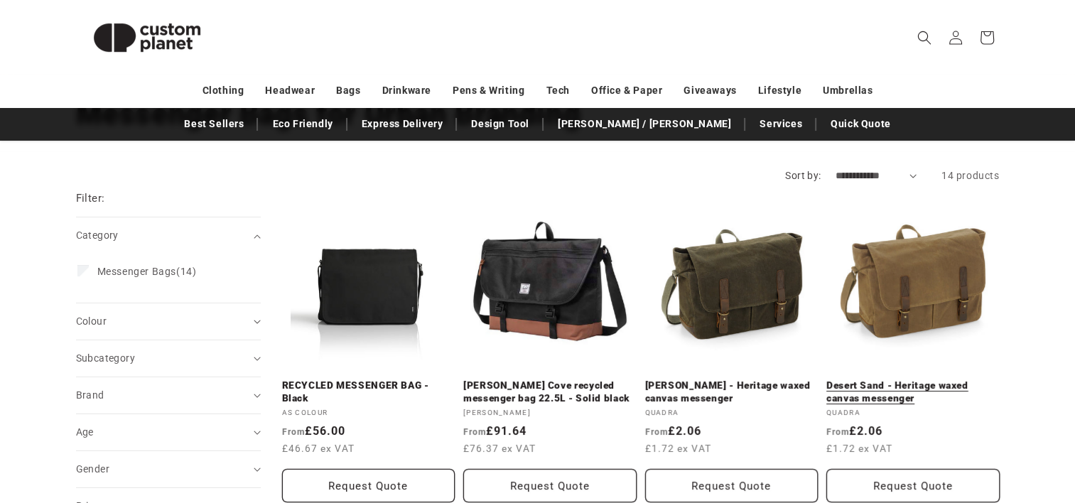
scroll to position [127, 0]
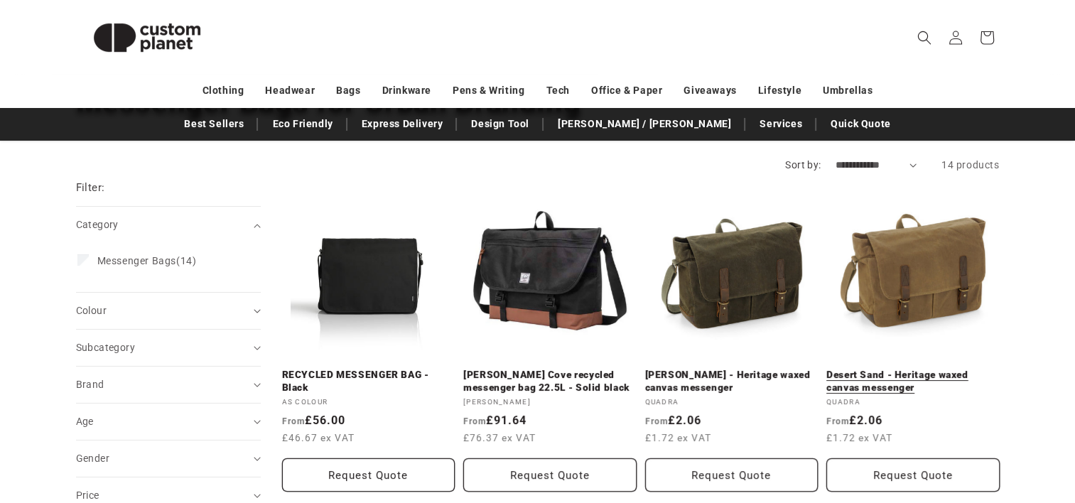
click at [922, 369] on link "Desert Sand - Heritage waxed canvas messenger" at bounding box center [912, 381] width 173 height 25
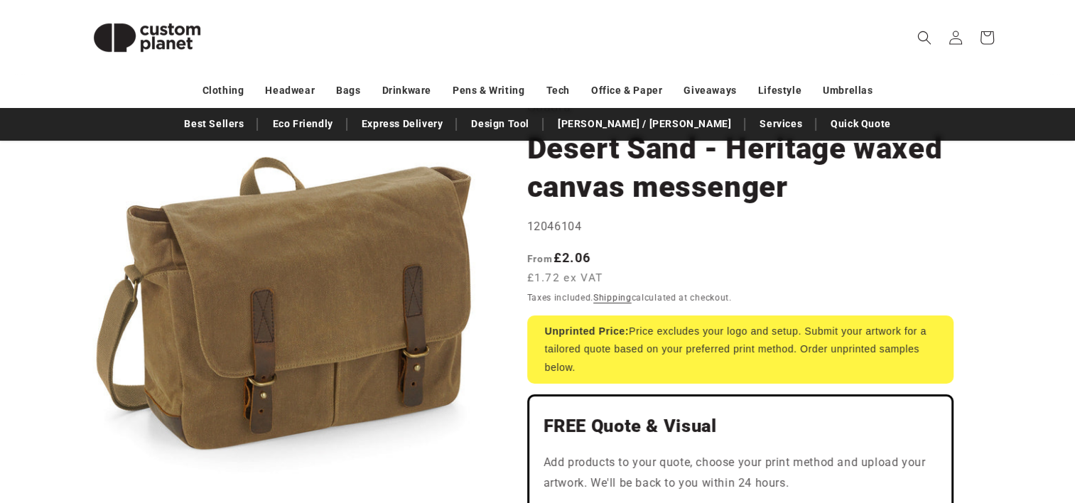
scroll to position [124, 0]
